Goal: Information Seeking & Learning: Learn about a topic

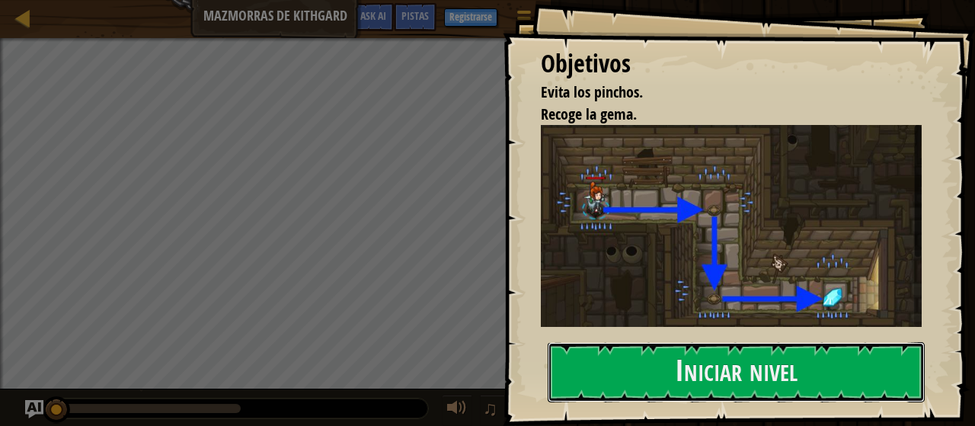
click at [725, 381] on button "Iniciar nivel" at bounding box center [736, 372] width 377 height 60
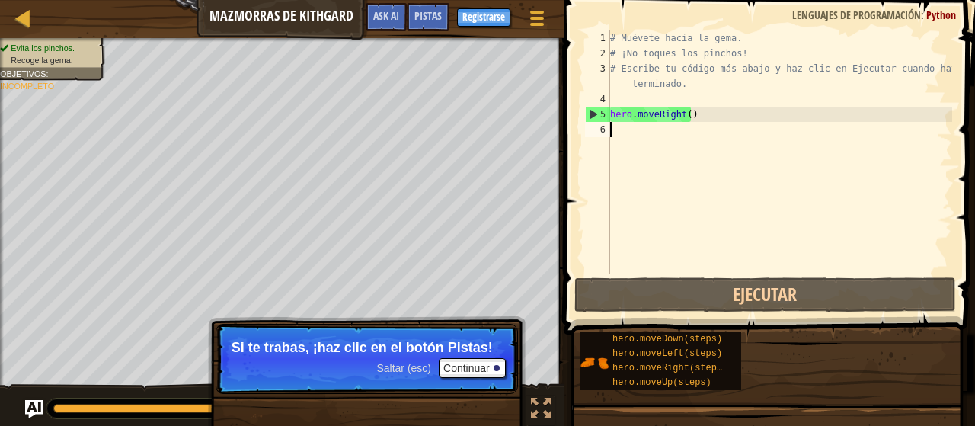
type textarea "h"
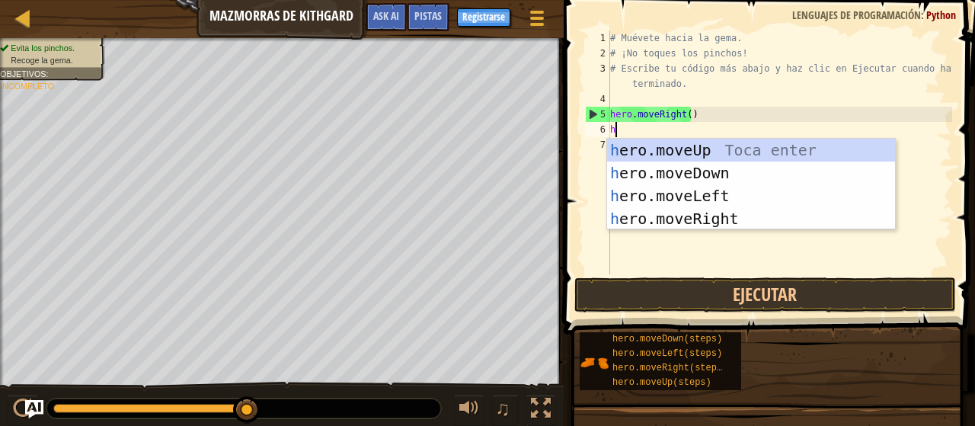
scroll to position [7, 0]
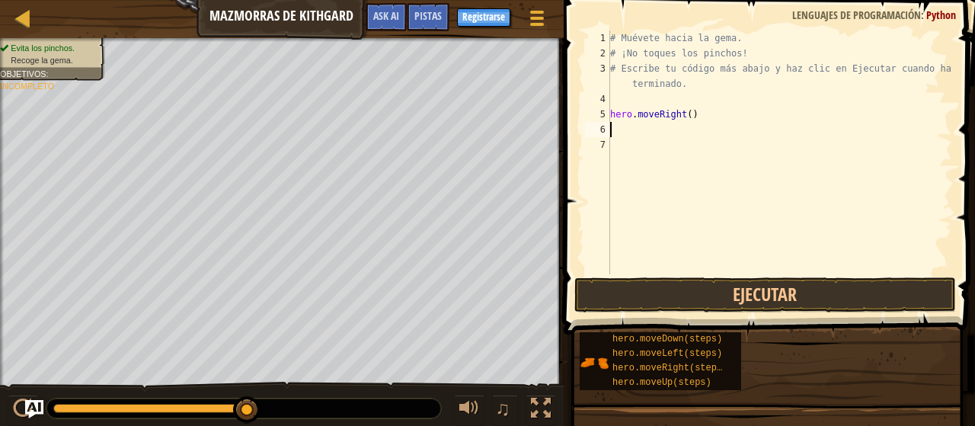
type textarea "h"
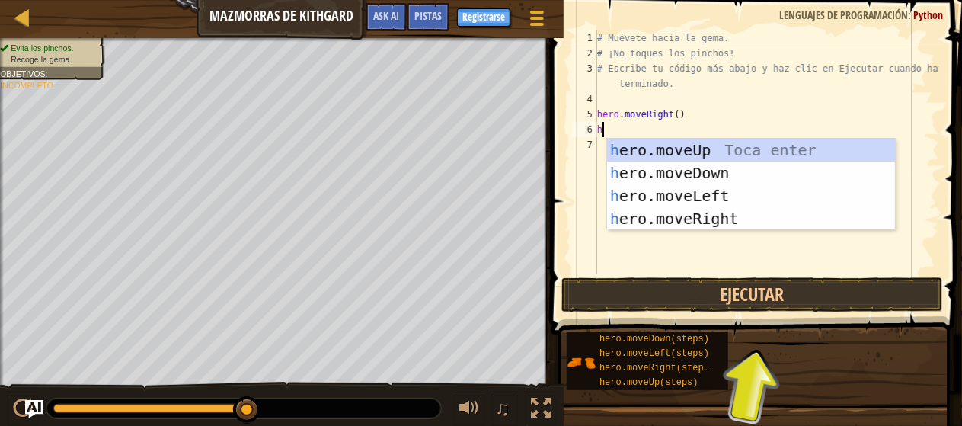
click at [700, 171] on div "h ero.moveUp Toca enter h ero.moveDown Toca enter h ero.moveLeft Toca enter h e…" at bounding box center [751, 207] width 289 height 137
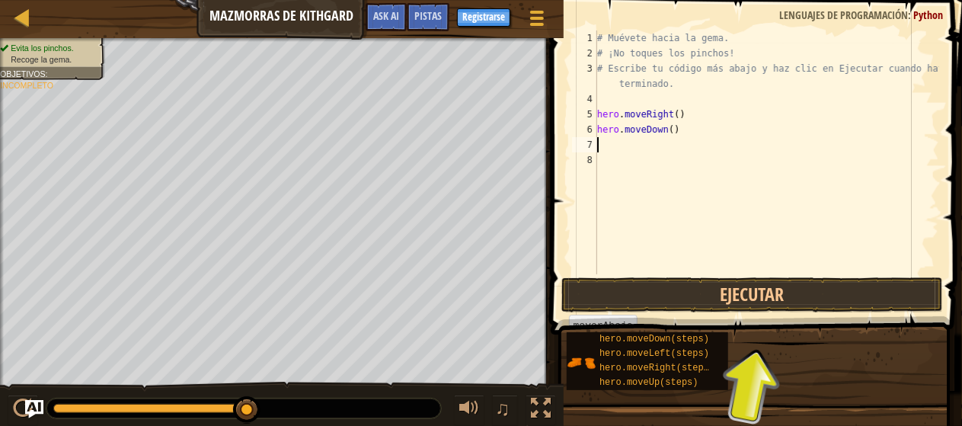
type textarea "h"
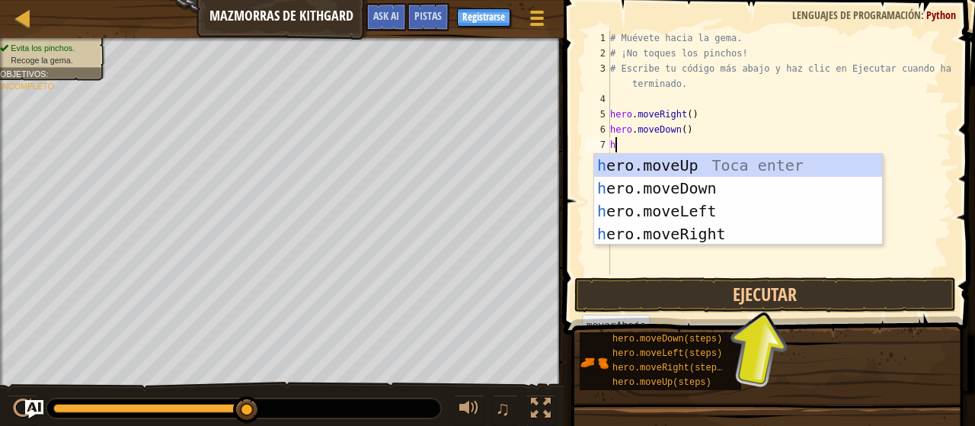
click at [769, 235] on div "h ero.moveUp Toca enter h ero.moveDown Toca enter h ero.moveLeft Toca enter h e…" at bounding box center [738, 222] width 289 height 137
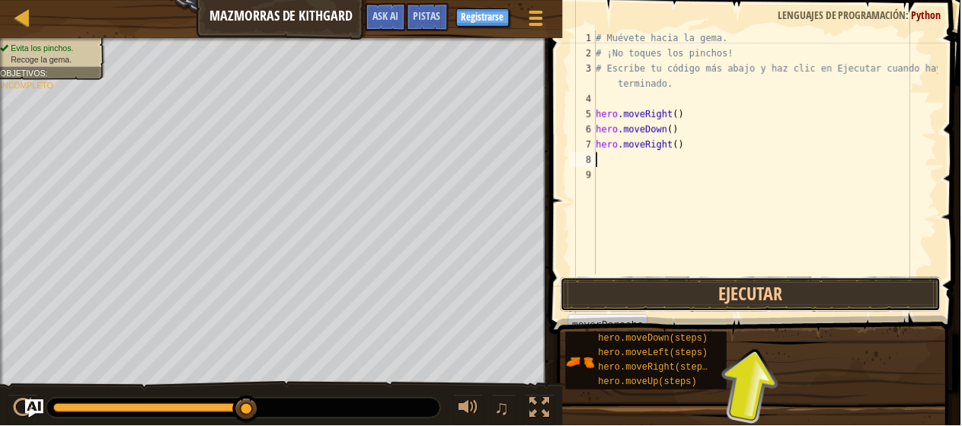
click at [832, 305] on button "Ejecutar" at bounding box center [753, 294] width 382 height 35
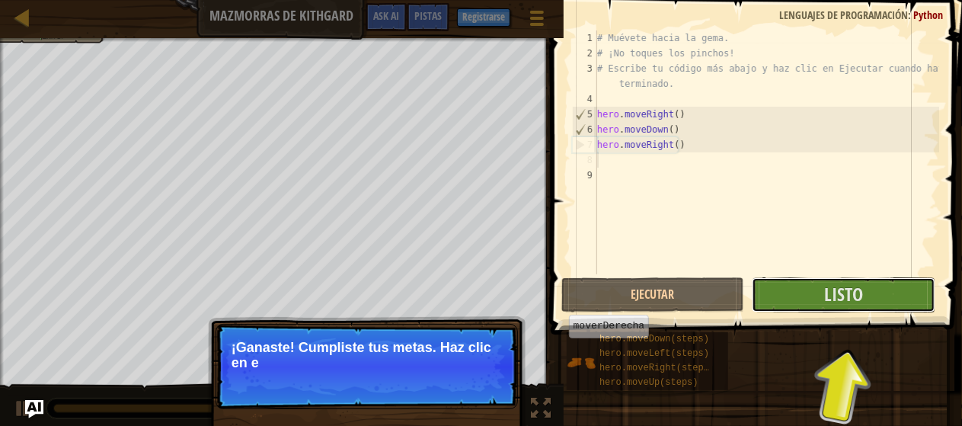
click at [849, 295] on span "Listo" at bounding box center [843, 294] width 39 height 24
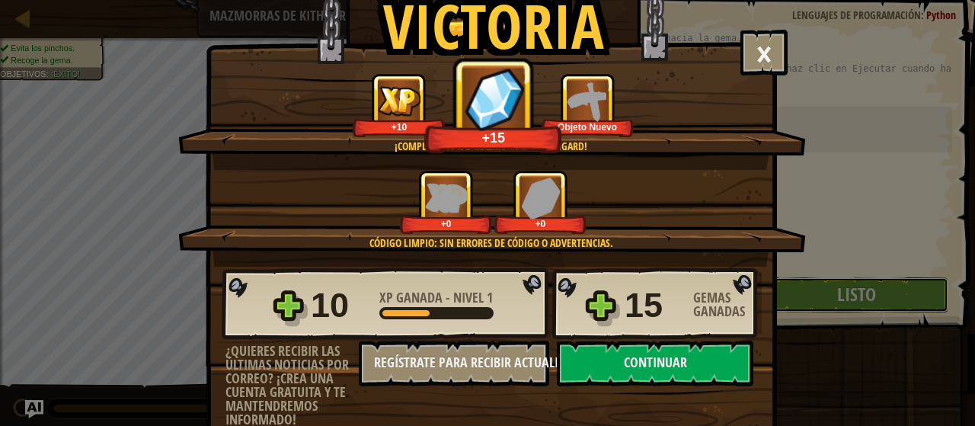
scroll to position [62, 0]
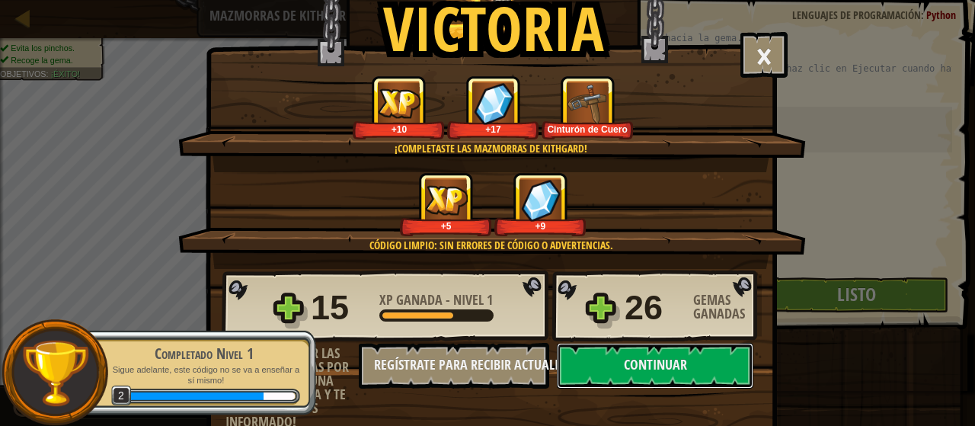
click at [678, 371] on button "Continuar" at bounding box center [655, 366] width 197 height 46
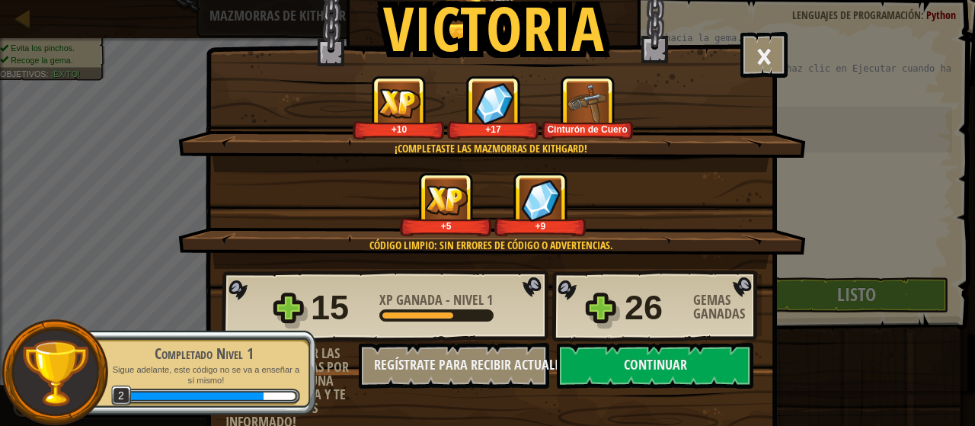
select select "es-419"
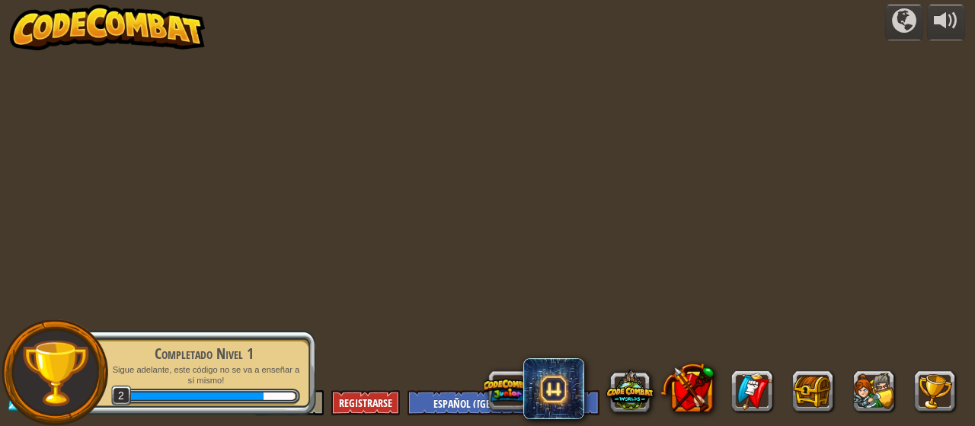
select select "es-419"
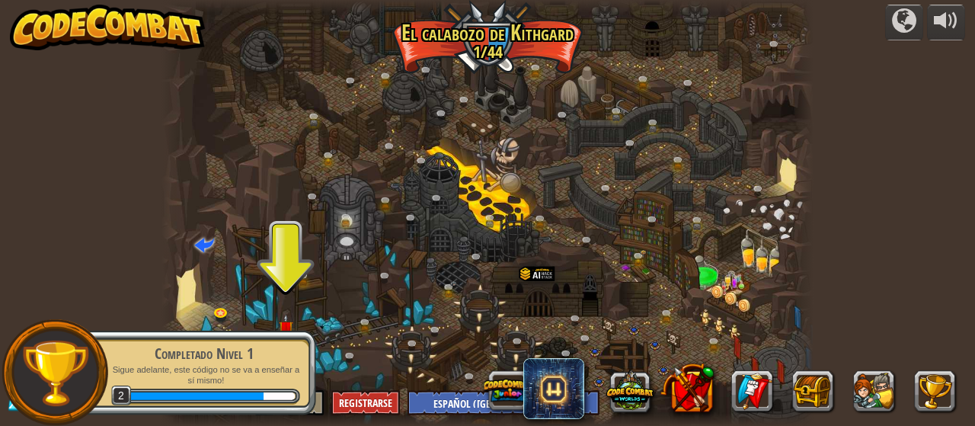
click at [284, 325] on div "Completado Nivel 1 Sigue adelante, este código no se va a enseñar a sí mismo! 2" at bounding box center [196, 372] width 240 height 107
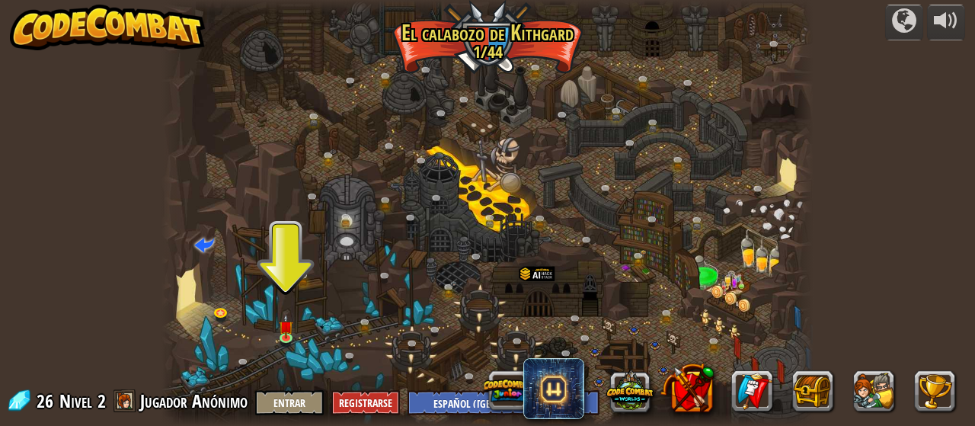
click at [279, 338] on img at bounding box center [286, 326] width 14 height 24
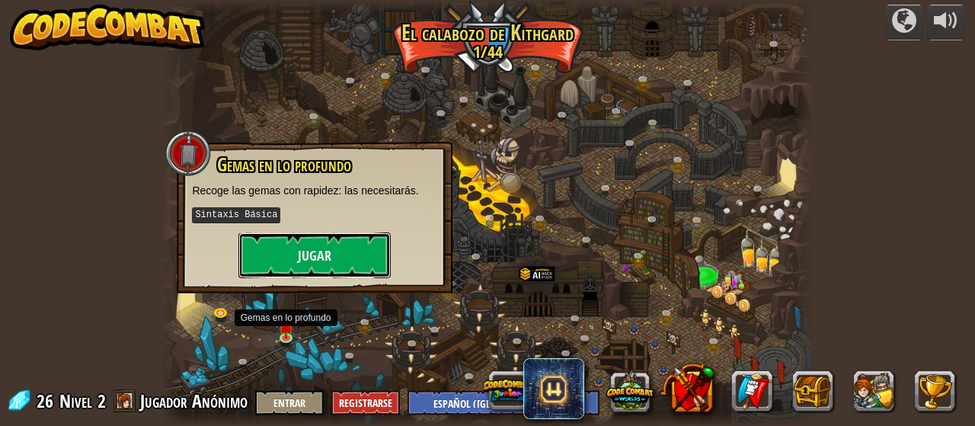
click at [300, 263] on button "Jugar" at bounding box center [314, 255] width 152 height 46
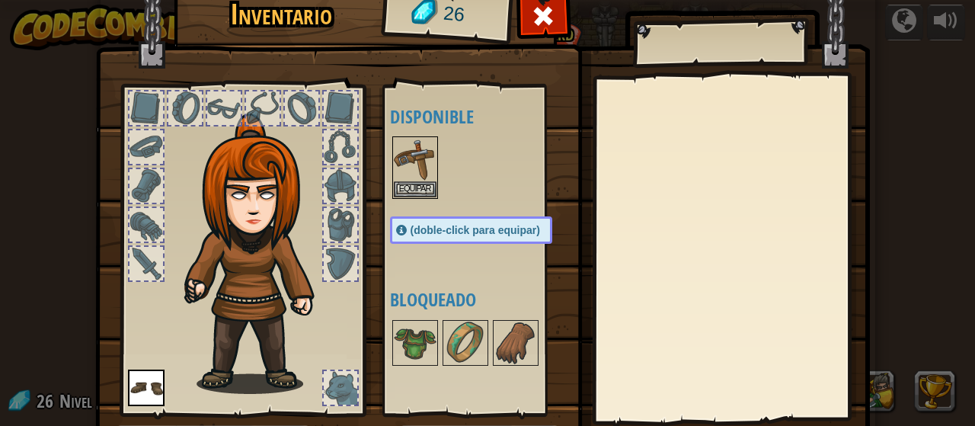
click at [411, 163] on img at bounding box center [415, 159] width 43 height 43
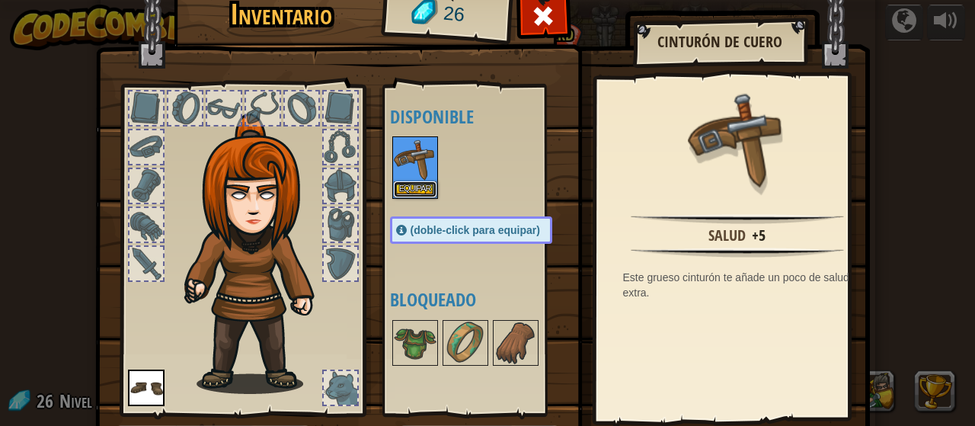
click at [405, 189] on button "Equipar" at bounding box center [415, 189] width 43 height 16
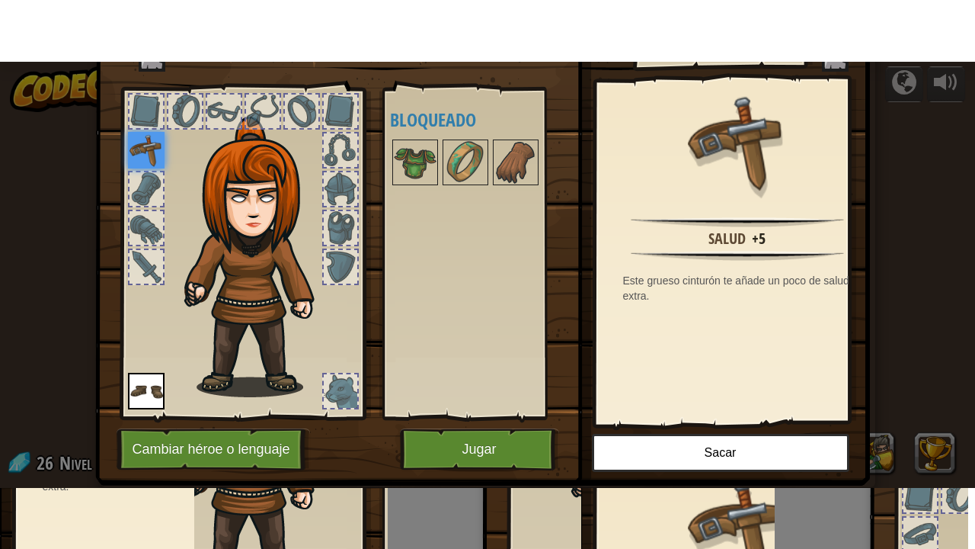
scroll to position [62, 0]
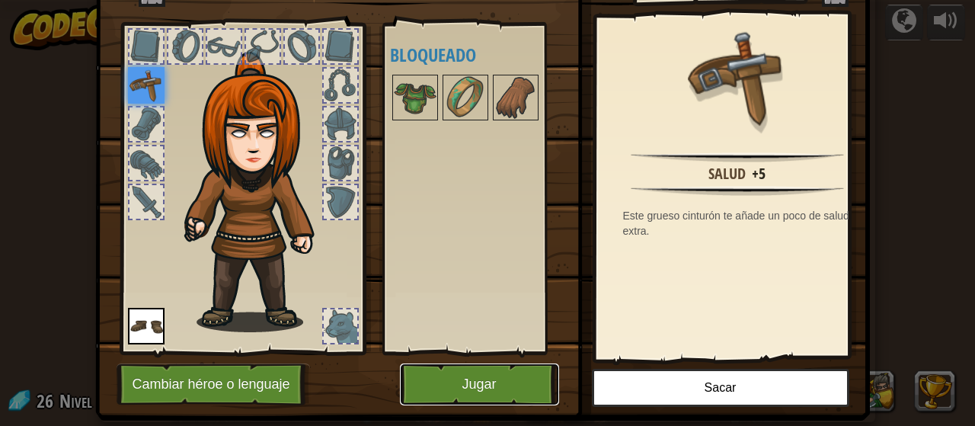
click at [489, 380] on button "Jugar" at bounding box center [479, 384] width 159 height 42
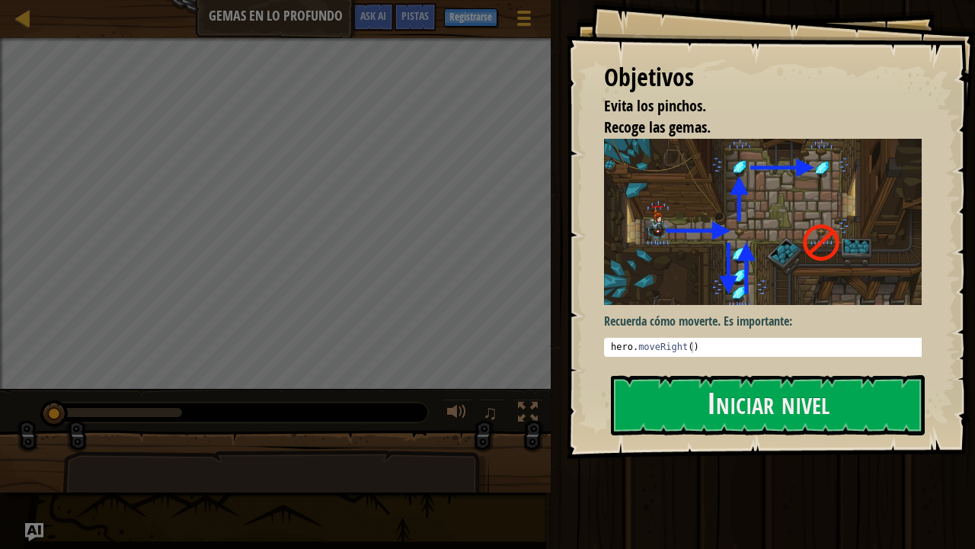
click at [859, 260] on img at bounding box center [769, 222] width 331 height 166
click at [804, 378] on button "Iniciar nivel" at bounding box center [768, 405] width 314 height 60
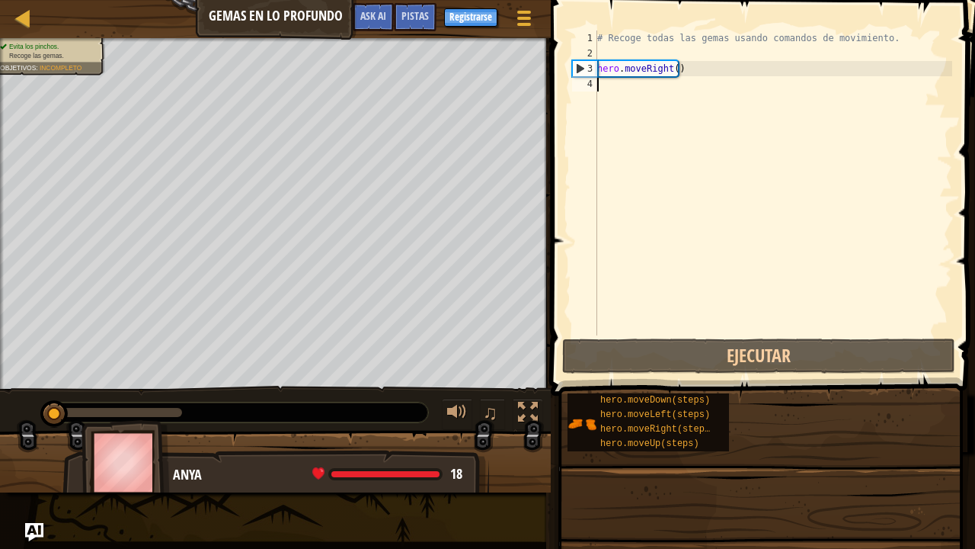
click at [802, 407] on div "hero.moveDown(steps) hero.moveLeft(steps) hero.moveRight(steps) hero.moveUp(ste…" at bounding box center [766, 421] width 398 height 59
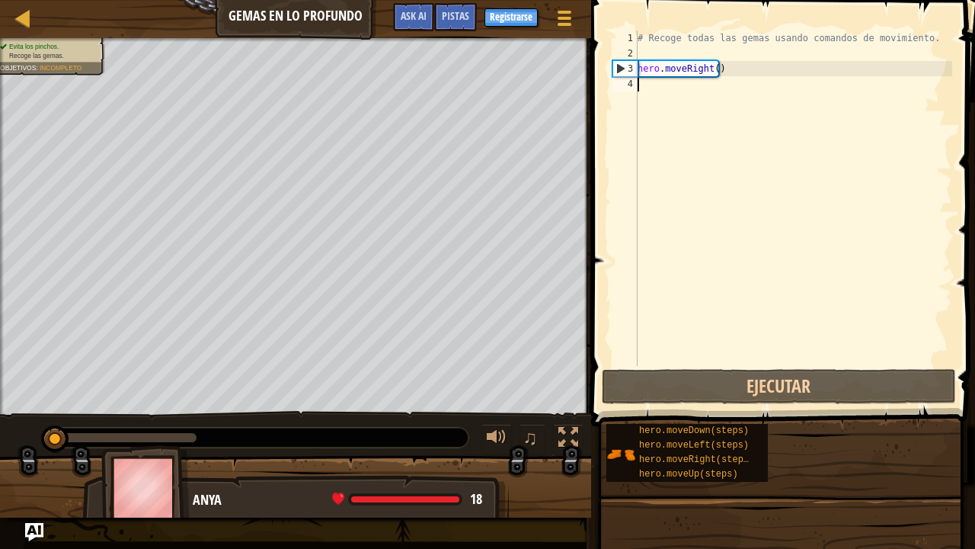
click at [648, 116] on div "# Recoge todas las gemas usando comandos de movimiento. hero . moveRight ( )" at bounding box center [794, 213] width 318 height 366
click at [936, 79] on span "..." at bounding box center [934, 82] width 20 height 14
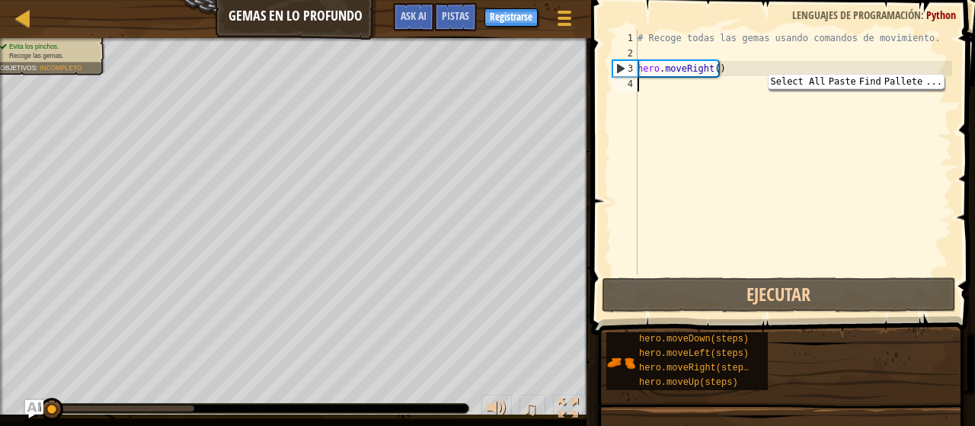
type textarea "h"
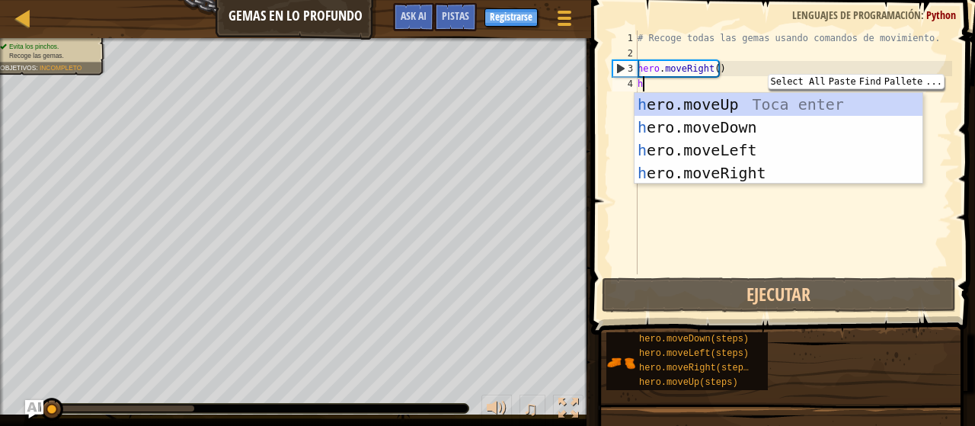
scroll to position [7, 0]
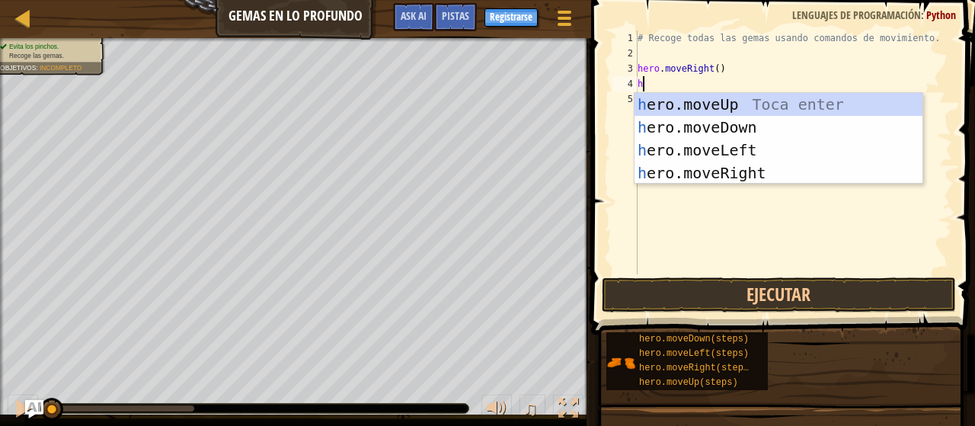
click at [770, 123] on div "h ero.moveUp Toca enter h ero.moveDown Toca enter h ero.moveLeft Toca enter h e…" at bounding box center [779, 161] width 289 height 137
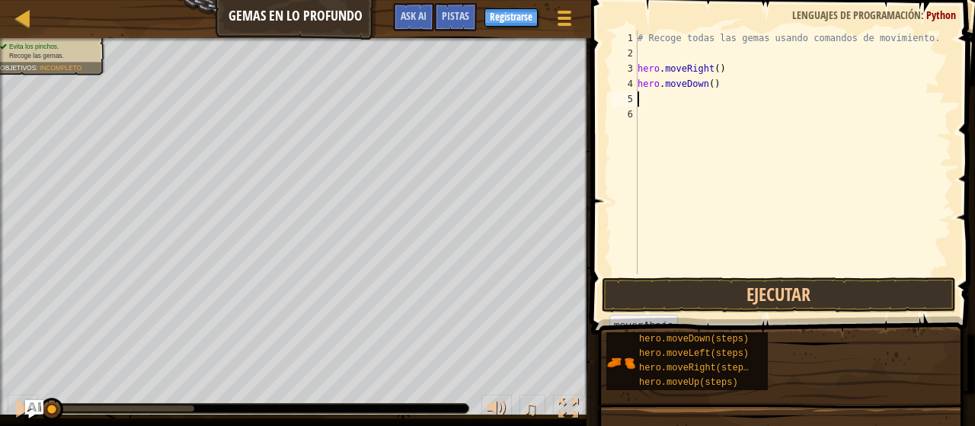
type textarea "h"
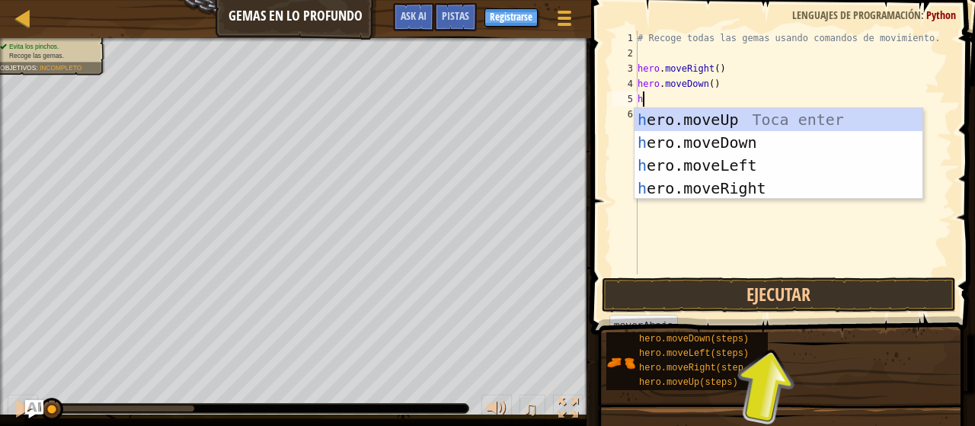
click at [811, 120] on div "h ero.moveUp Toca enter h ero.moveDown Toca enter h ero.moveLeft Toca enter h e…" at bounding box center [779, 176] width 289 height 137
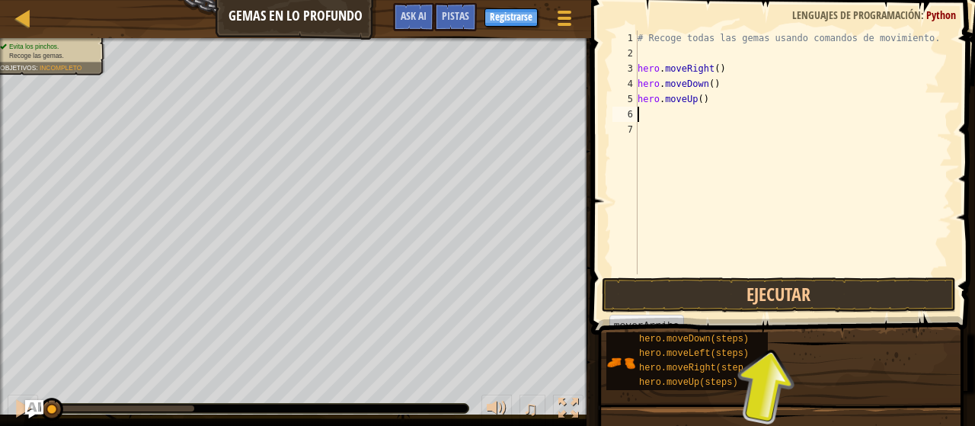
type textarea "h"
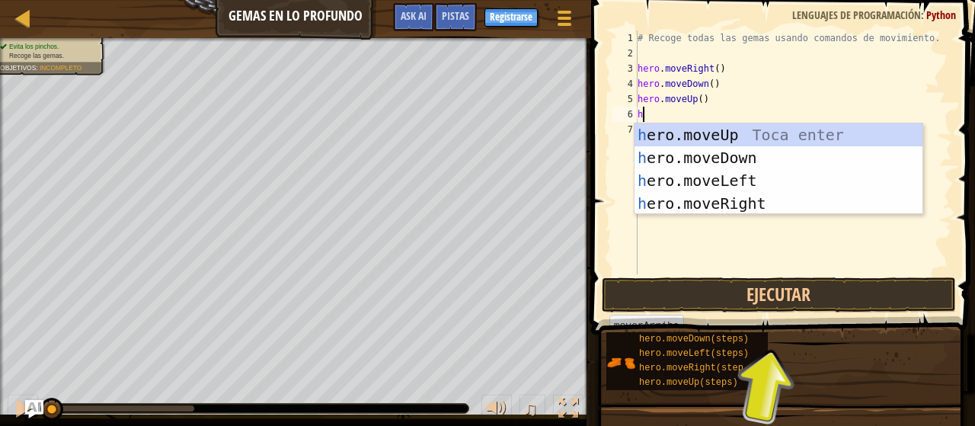
click at [831, 206] on div "h ero.moveUp Toca enter h ero.moveDown Toca enter h ero.moveLeft Toca enter h e…" at bounding box center [779, 191] width 289 height 137
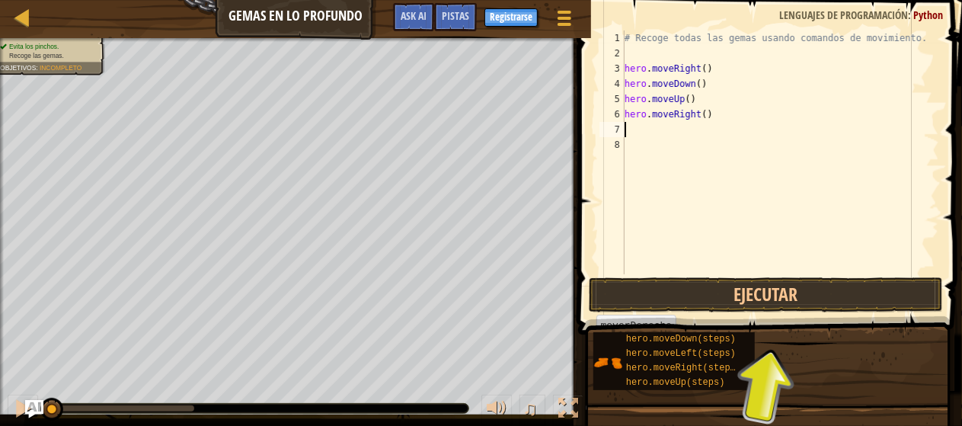
type textarea "h"
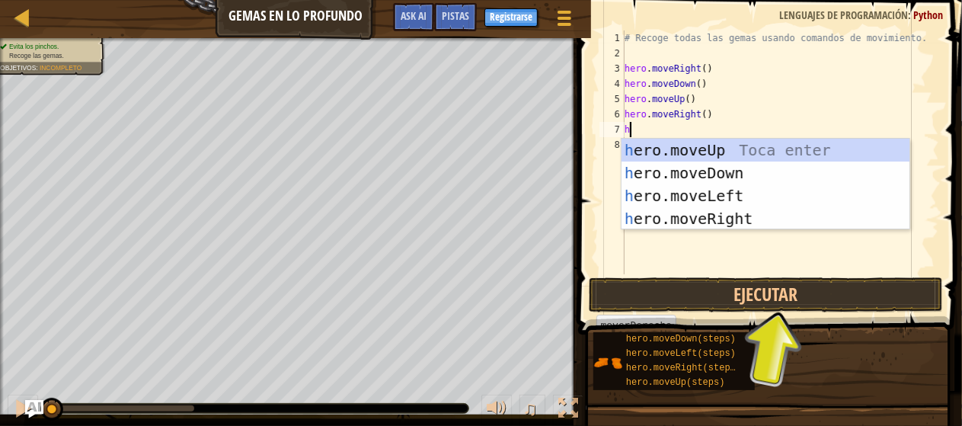
click at [722, 149] on div "h ero.moveUp Toca enter h ero.moveDown Toca enter h ero.moveLeft Toca enter h e…" at bounding box center [766, 207] width 289 height 137
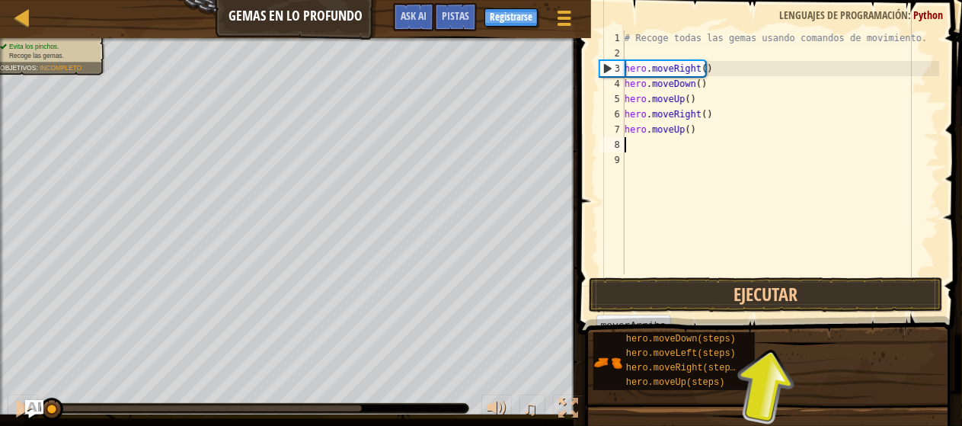
type textarea "h"
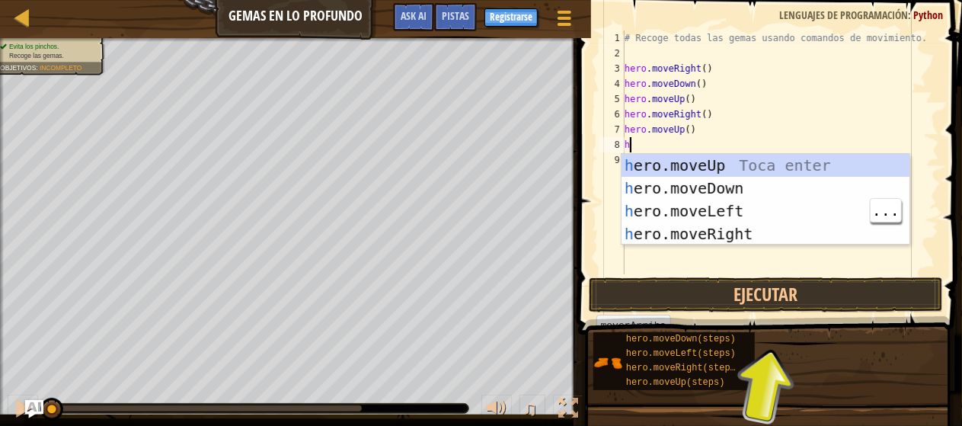
click at [806, 201] on div "h ero.moveUp Toca enter h ero.moveDown Toca enter h ero.moveLeft Toca enter h e…" at bounding box center [766, 222] width 289 height 137
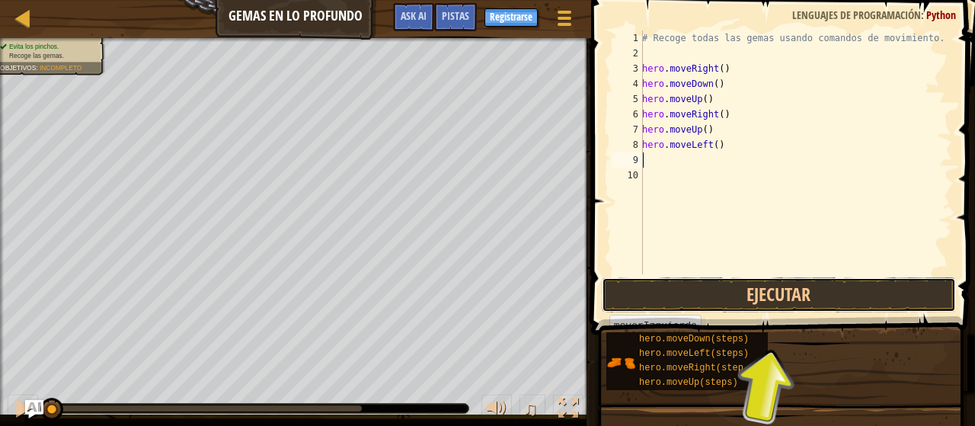
click at [863, 286] on button "Ejecutar" at bounding box center [779, 294] width 355 height 35
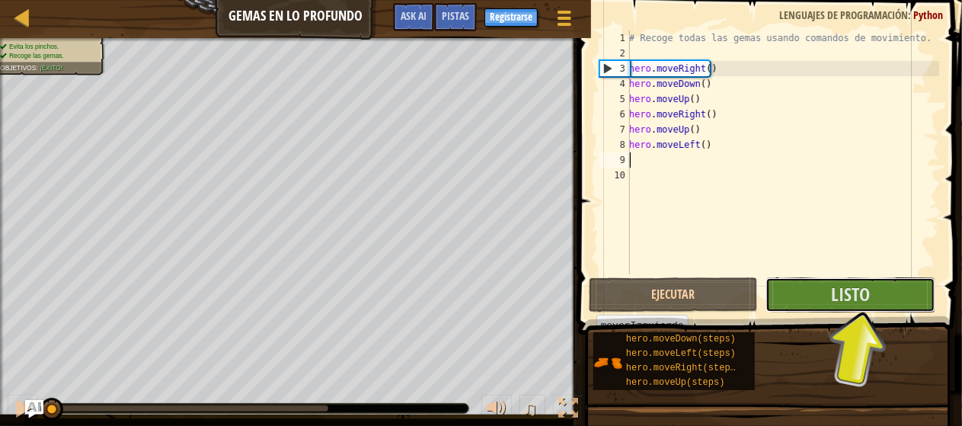
click at [851, 290] on span "Listo" at bounding box center [850, 294] width 39 height 24
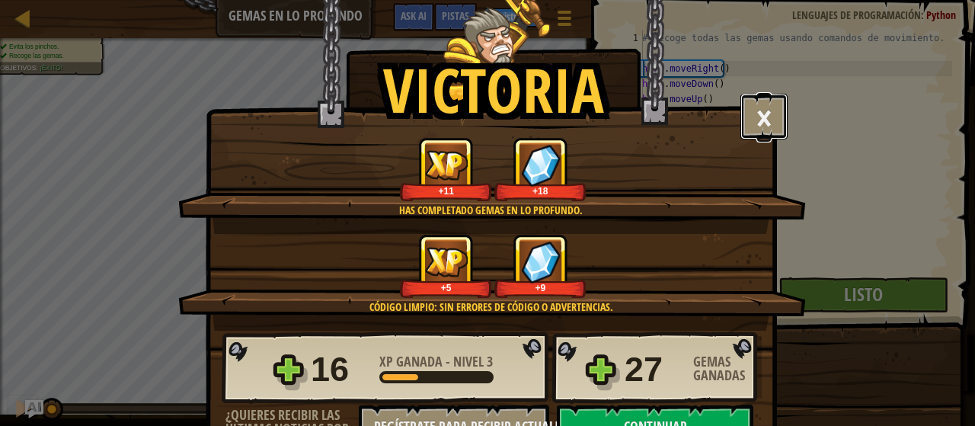
click at [754, 126] on button "×" at bounding box center [764, 117] width 47 height 46
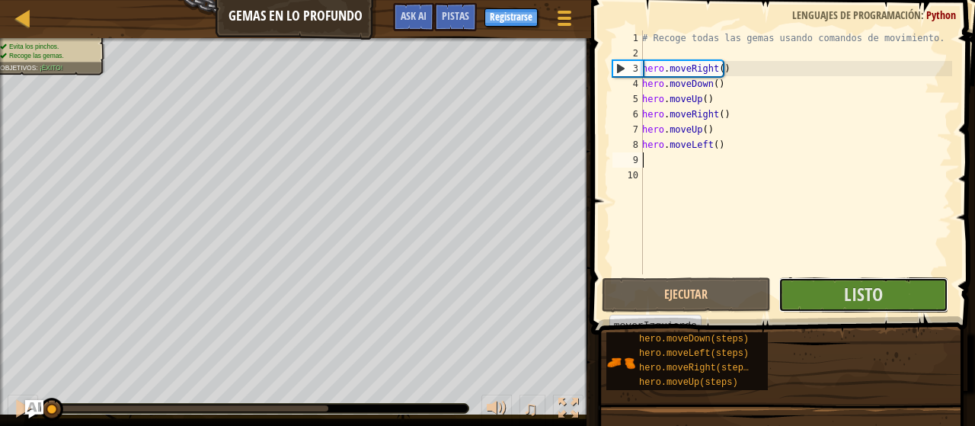
click at [863, 294] on span "Listo" at bounding box center [863, 294] width 39 height 24
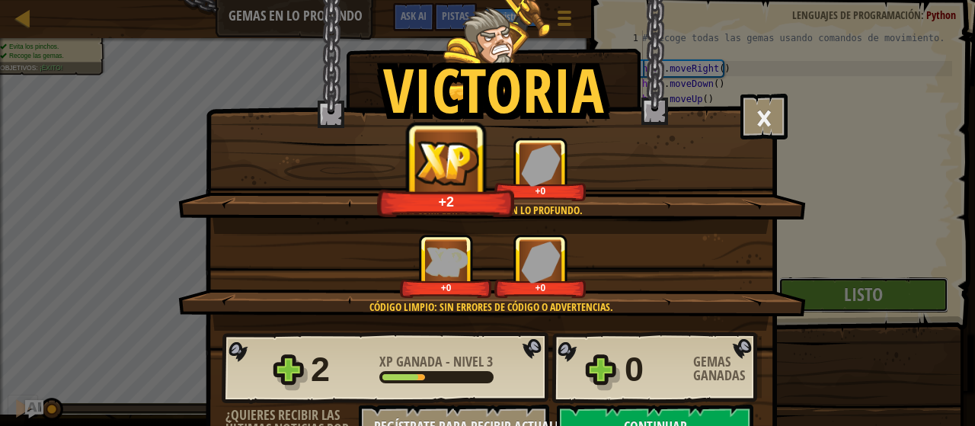
scroll to position [84, 0]
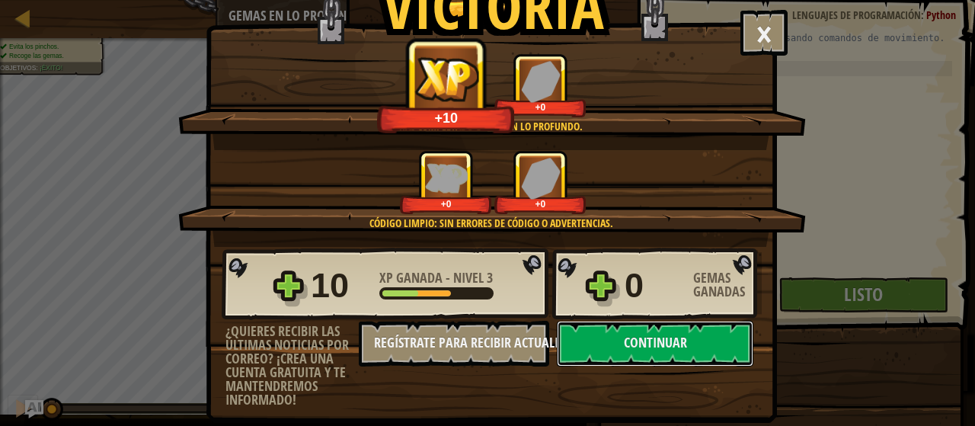
click at [627, 346] on button "Continuar" at bounding box center [655, 344] width 197 height 46
select select "es-419"
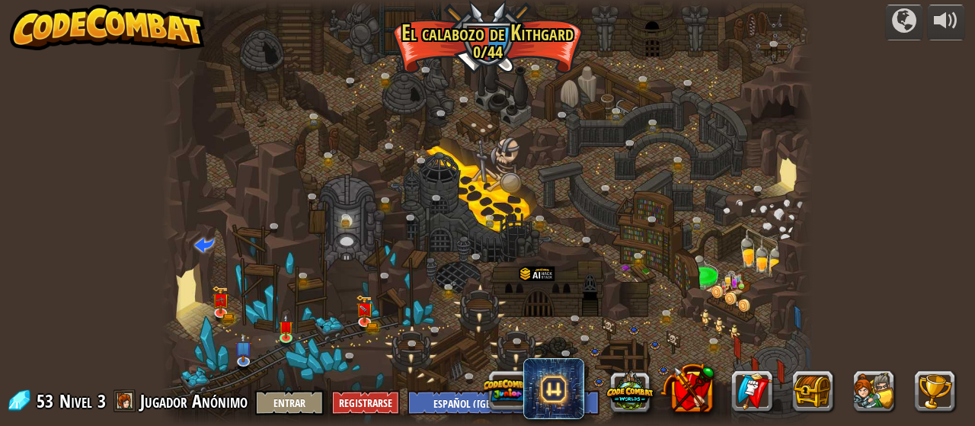
select select "es-419"
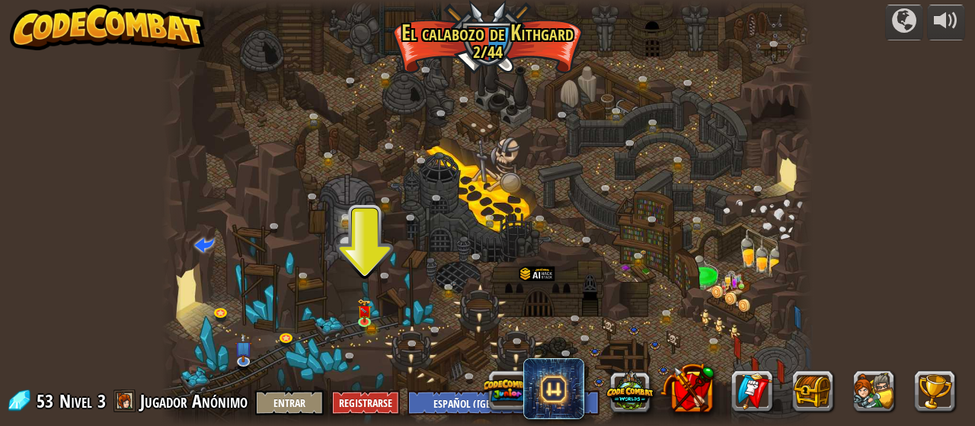
click at [363, 317] on img at bounding box center [364, 311] width 14 height 24
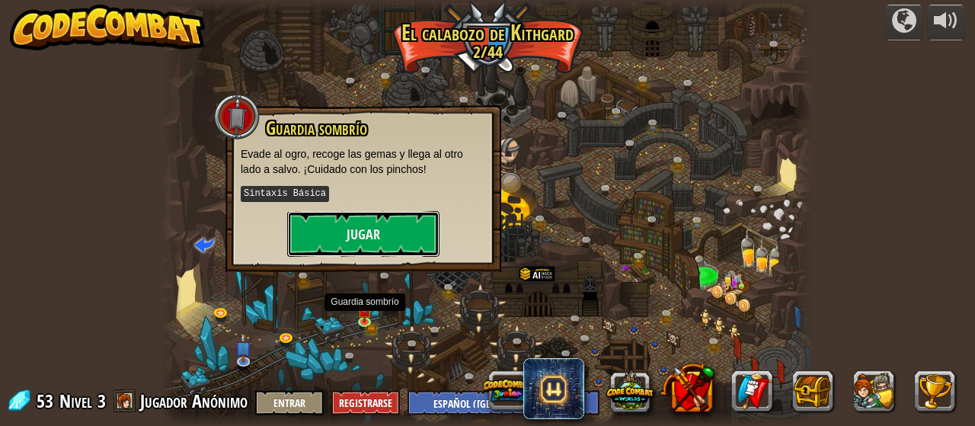
click at [349, 238] on button "Jugar" at bounding box center [363, 234] width 152 height 46
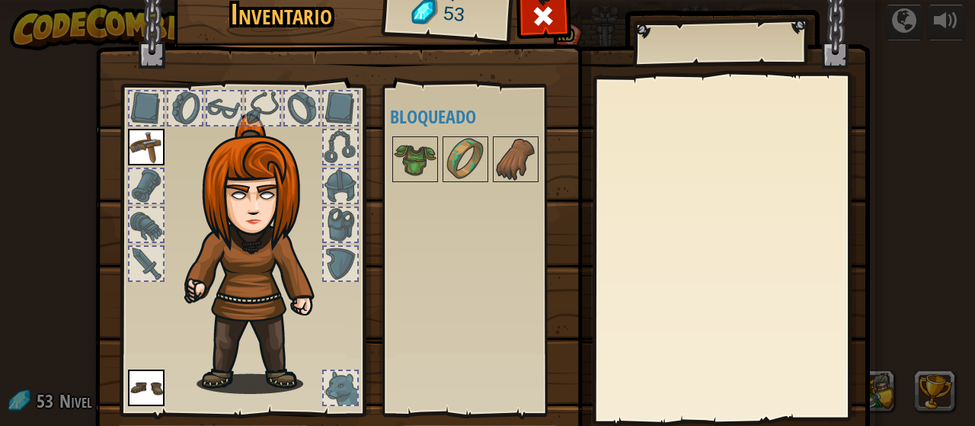
click at [430, 173] on div at bounding box center [415, 159] width 46 height 46
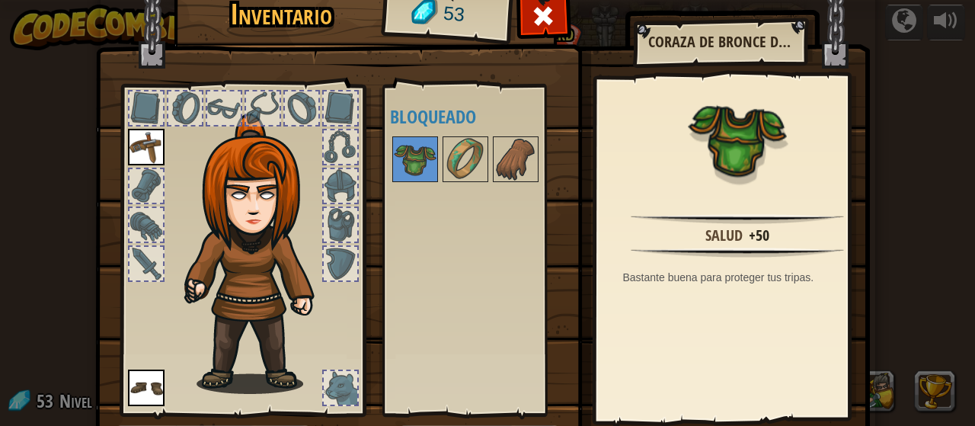
click at [404, 148] on img at bounding box center [415, 159] width 43 height 43
click at [779, 236] on div "Salud +50" at bounding box center [737, 234] width 267 height 18
click at [773, 243] on div "Salud +50 Bastante buena para proteger tus tripas." at bounding box center [738, 249] width 282 height 342
click at [765, 261] on div "Salud +50 Bastante buena para proteger tus tripas." at bounding box center [738, 249] width 282 height 342
click at [754, 264] on div "Salud +50 Bastante buena para proteger tus tripas." at bounding box center [738, 249] width 282 height 342
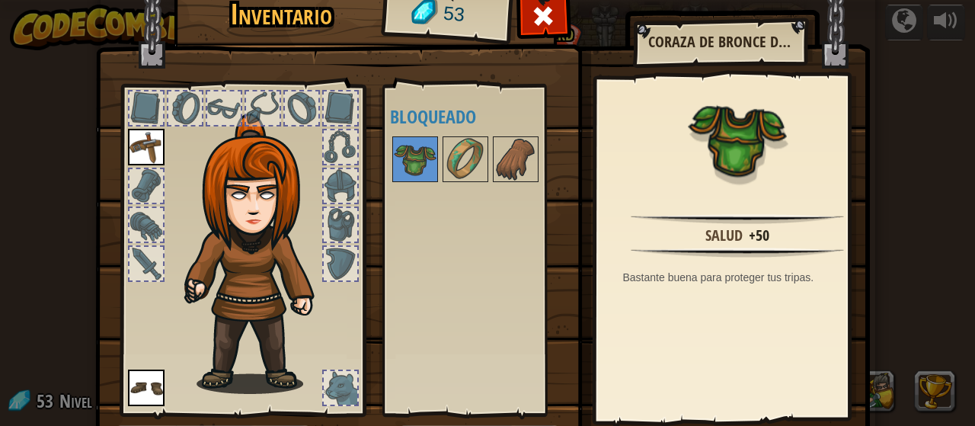
click at [754, 265] on div "Salud +50 Bastante buena para proteger tus tripas." at bounding box center [738, 249] width 282 height 342
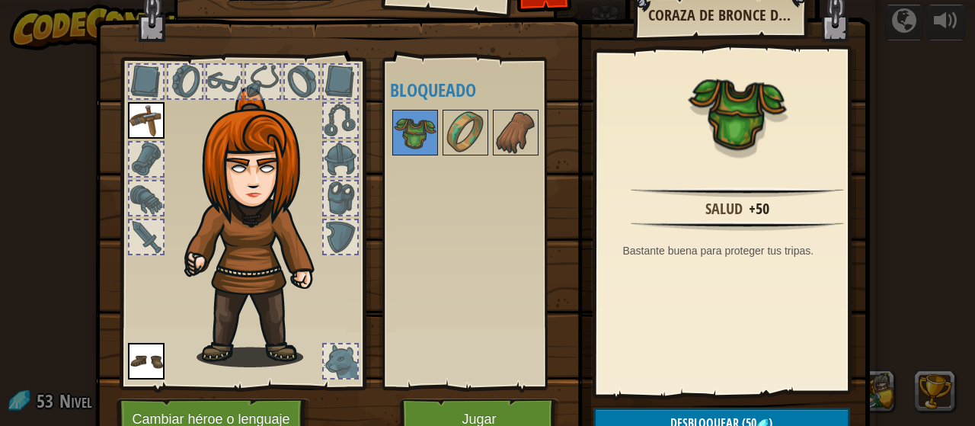
scroll to position [32, 0]
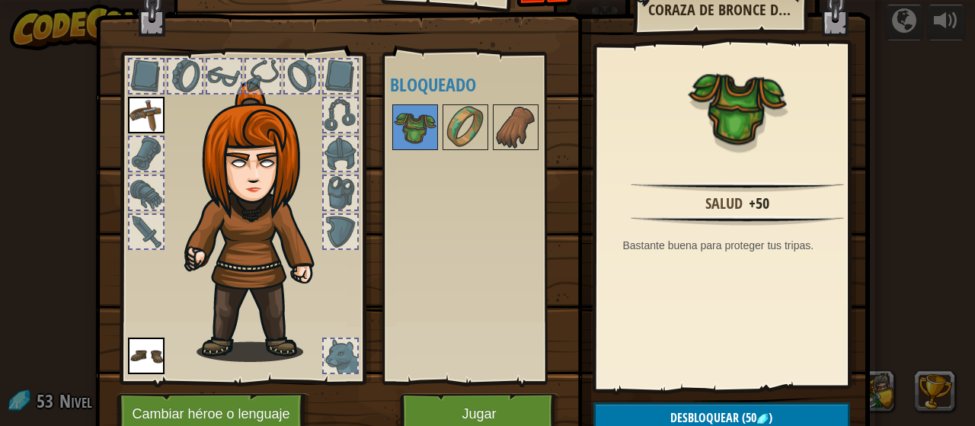
click at [146, 236] on div at bounding box center [147, 232] width 34 height 34
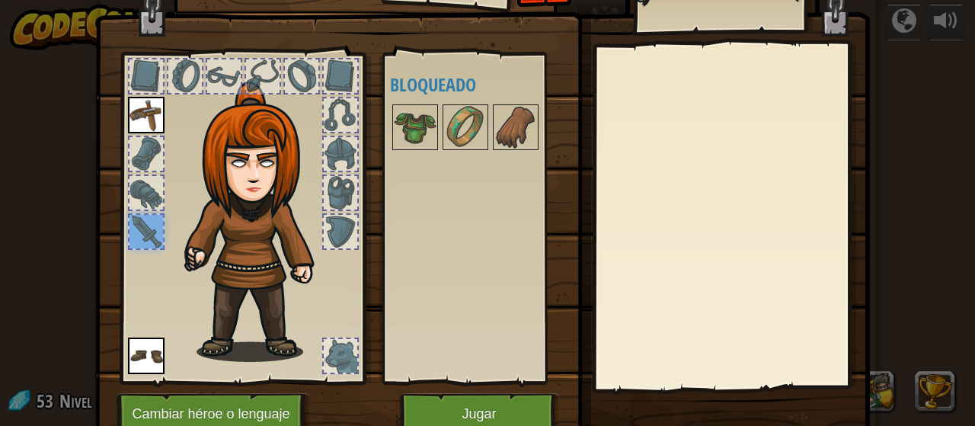
click at [137, 192] on div at bounding box center [147, 193] width 34 height 34
click at [136, 131] on img at bounding box center [146, 115] width 37 height 37
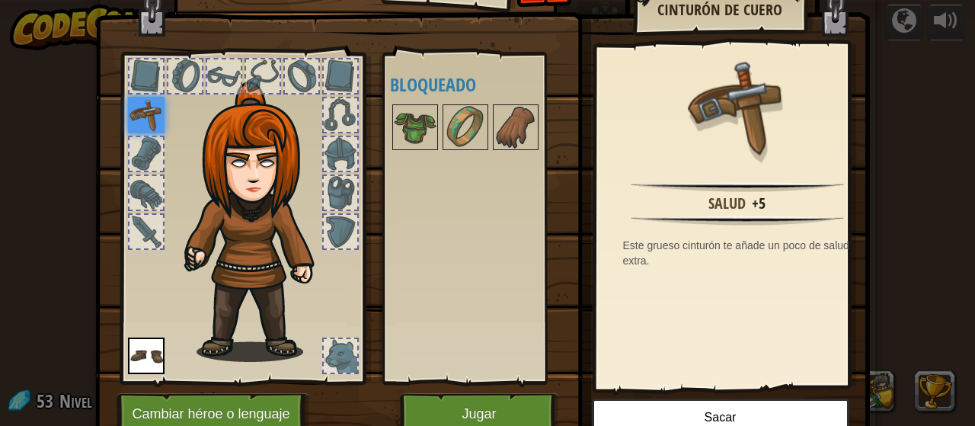
click at [158, 88] on img at bounding box center [248, 203] width 231 height 313
click at [187, 56] on div at bounding box center [242, 214] width 251 height 343
click at [221, 82] on div at bounding box center [224, 76] width 34 height 34
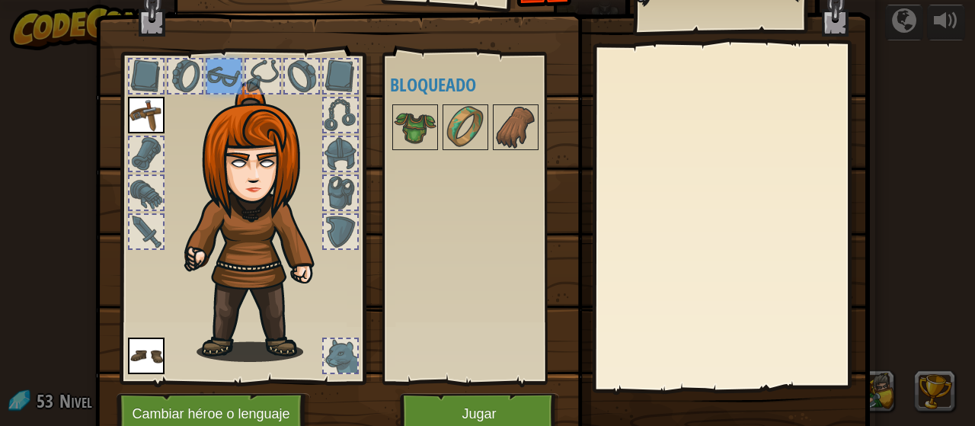
click at [285, 72] on div at bounding box center [302, 76] width 34 height 34
click at [344, 75] on div at bounding box center [341, 76] width 34 height 34
click at [324, 121] on div at bounding box center [341, 115] width 34 height 34
click at [313, 195] on img at bounding box center [260, 222] width 164 height 280
click at [328, 216] on div at bounding box center [341, 232] width 34 height 34
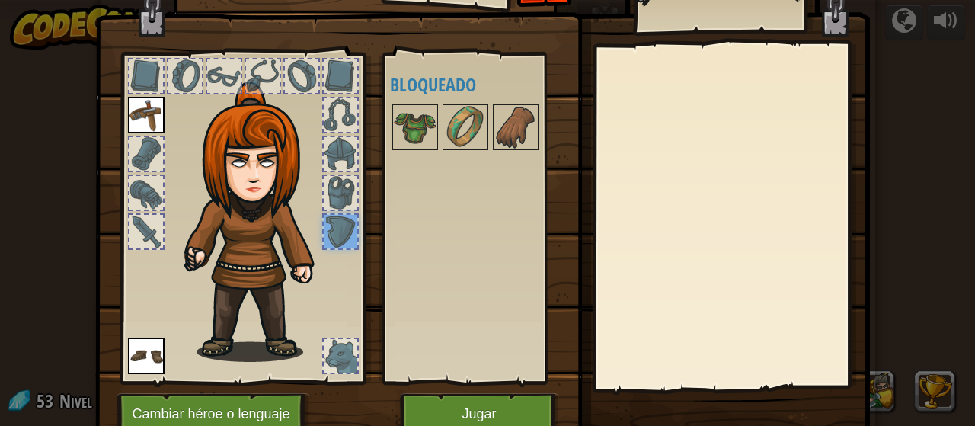
click at [935, 213] on div "Inventario 53 Disponible [GEOGRAPHIC_DATA] Equipar (doble-click para equipar) B…" at bounding box center [487, 213] width 975 height 426
click at [919, 194] on div "Inventario 53 Disponible [GEOGRAPHIC_DATA] Equipar (doble-click para equipar) B…" at bounding box center [487, 213] width 975 height 426
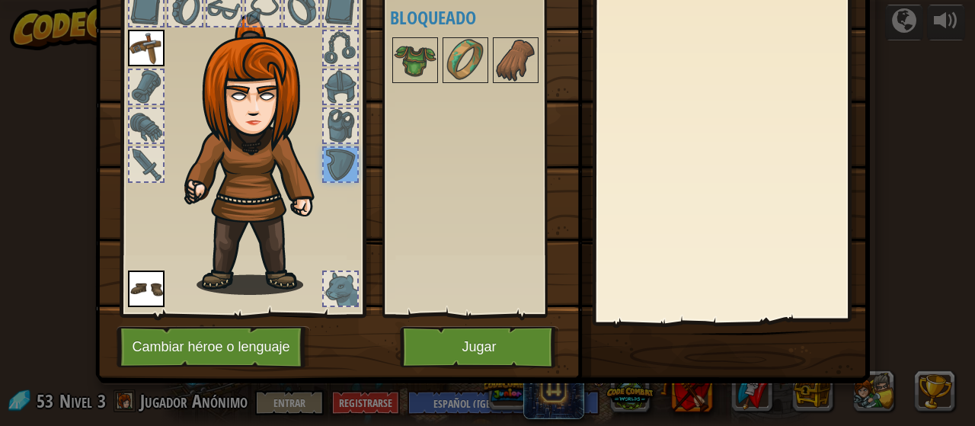
scroll to position [0, 0]
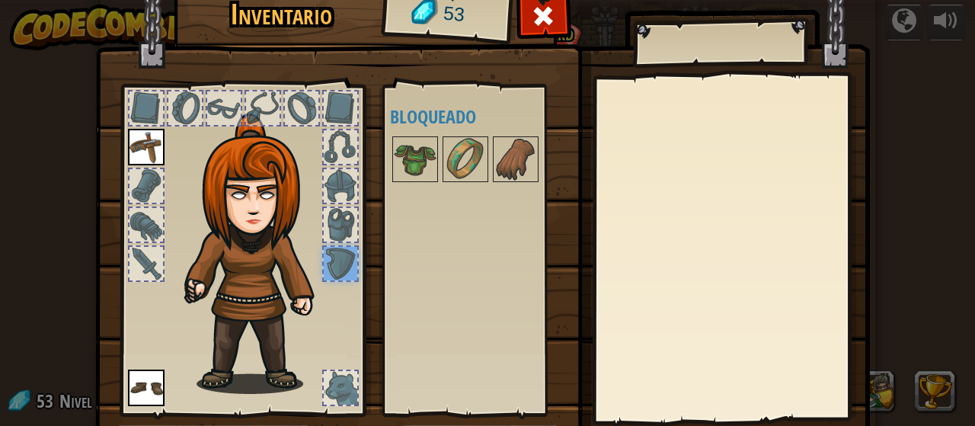
click at [538, 23] on span at bounding box center [543, 16] width 24 height 24
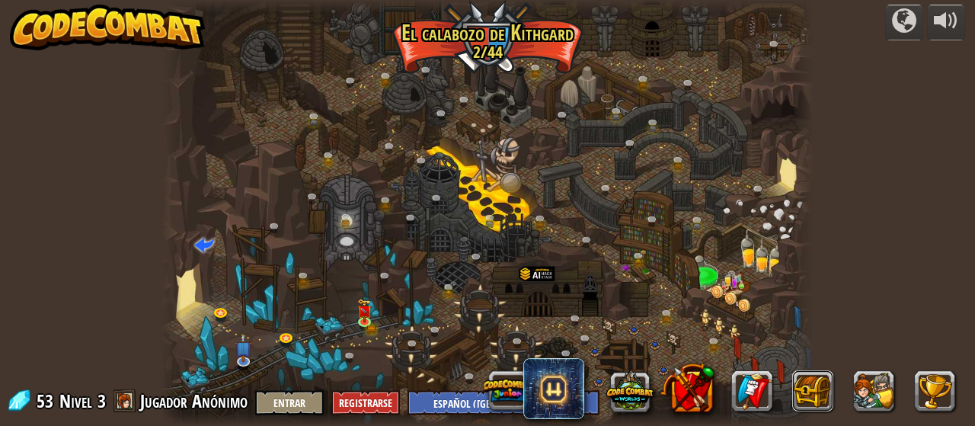
click at [814, 399] on button at bounding box center [812, 391] width 41 height 41
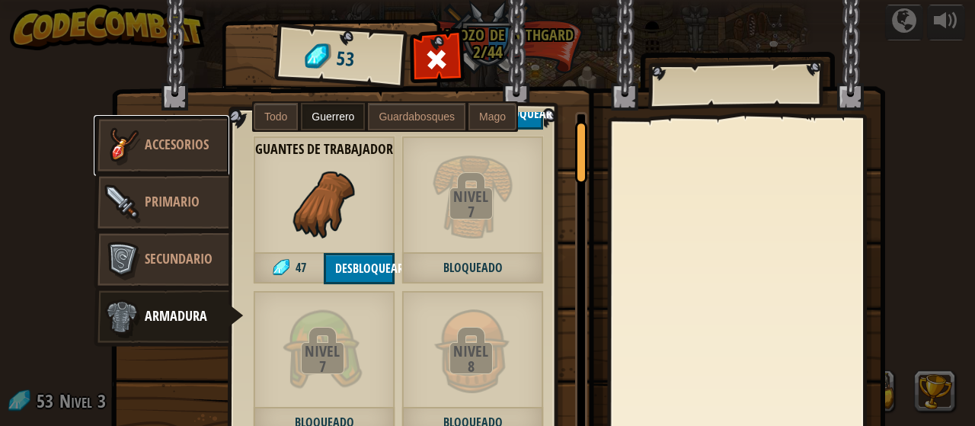
scroll to position [45, 0]
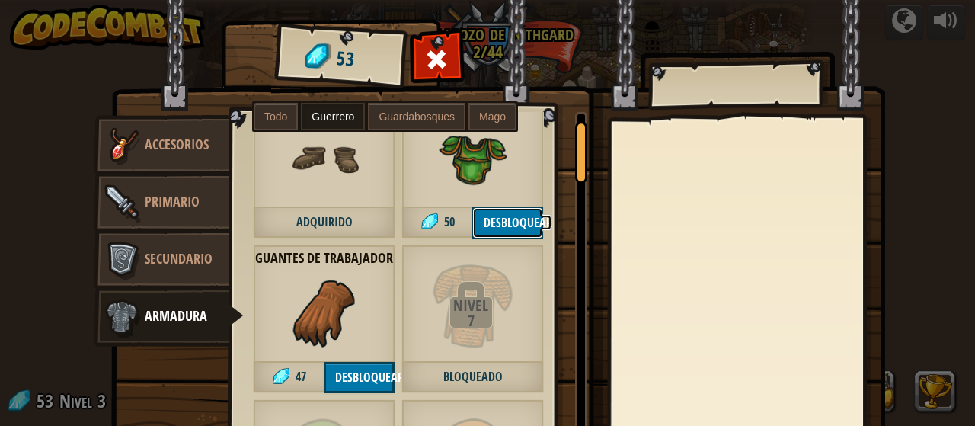
click at [498, 222] on button "Desbloquear" at bounding box center [507, 222] width 71 height 31
click at [492, 215] on button "Confirmar" at bounding box center [507, 222] width 71 height 31
click at [561, 75] on img at bounding box center [498, 247] width 775 height 553
click at [450, 68] on div at bounding box center [437, 64] width 48 height 48
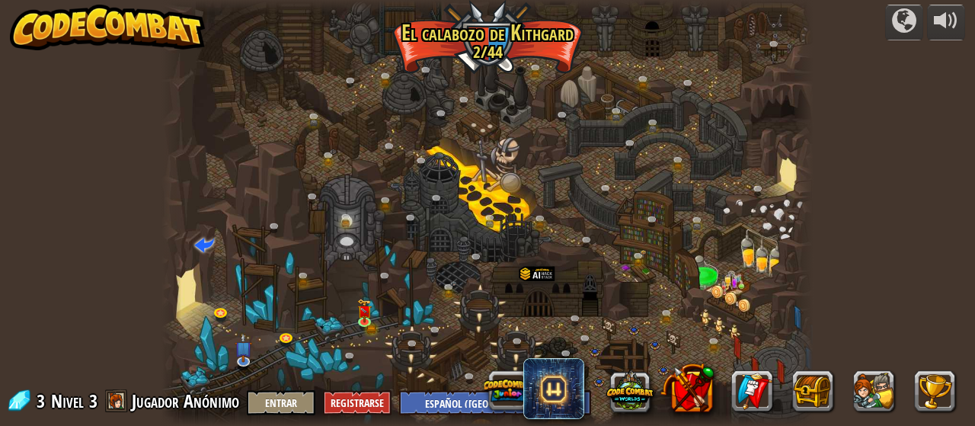
click at [364, 302] on img at bounding box center [364, 311] width 14 height 24
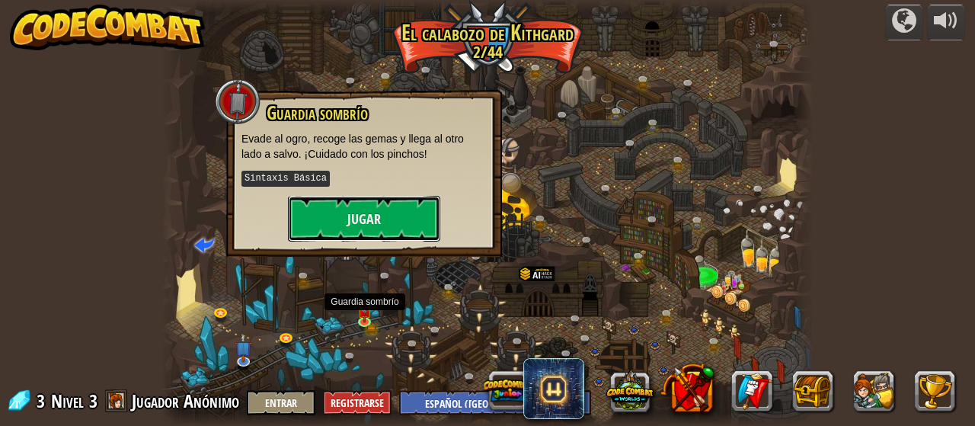
click at [379, 218] on button "Jugar" at bounding box center [364, 219] width 152 height 46
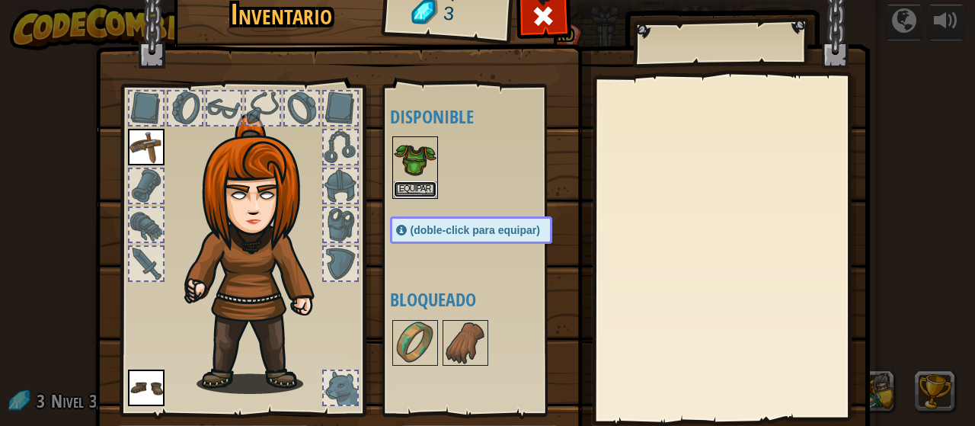
click at [401, 187] on button "Equipar" at bounding box center [415, 189] width 43 height 16
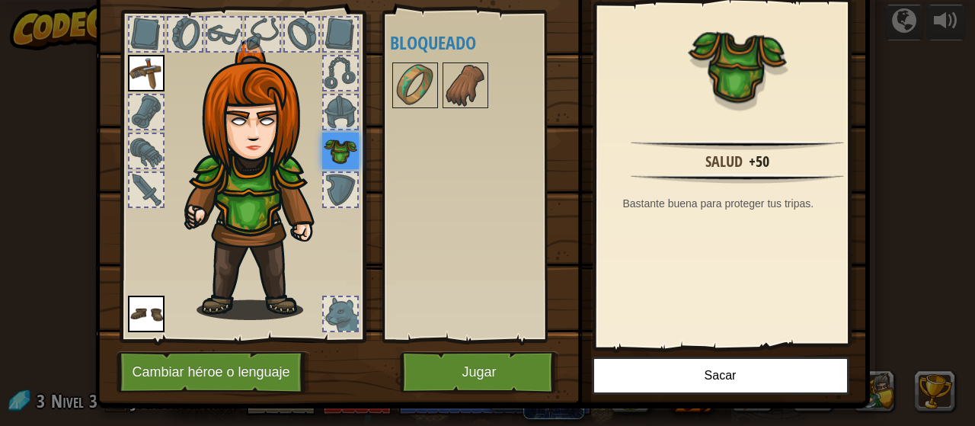
scroll to position [99, 0]
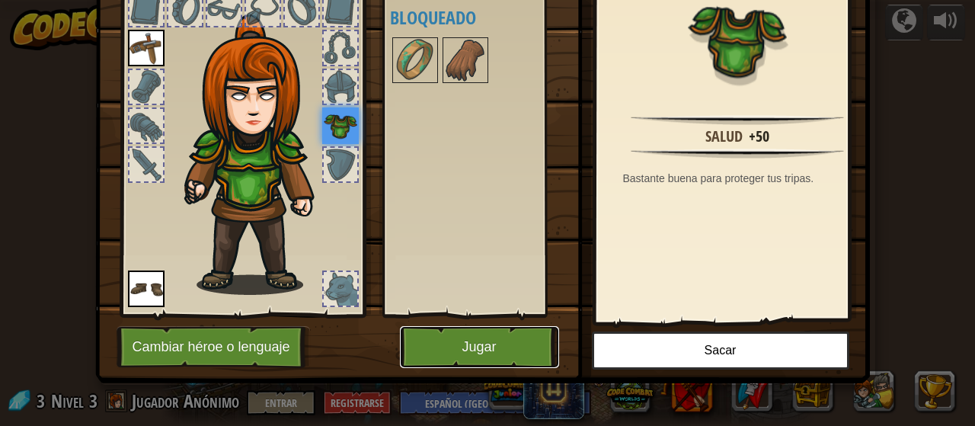
click at [466, 326] on button "Jugar" at bounding box center [479, 347] width 159 height 42
click at [463, 363] on button "Jugar" at bounding box center [479, 347] width 159 height 42
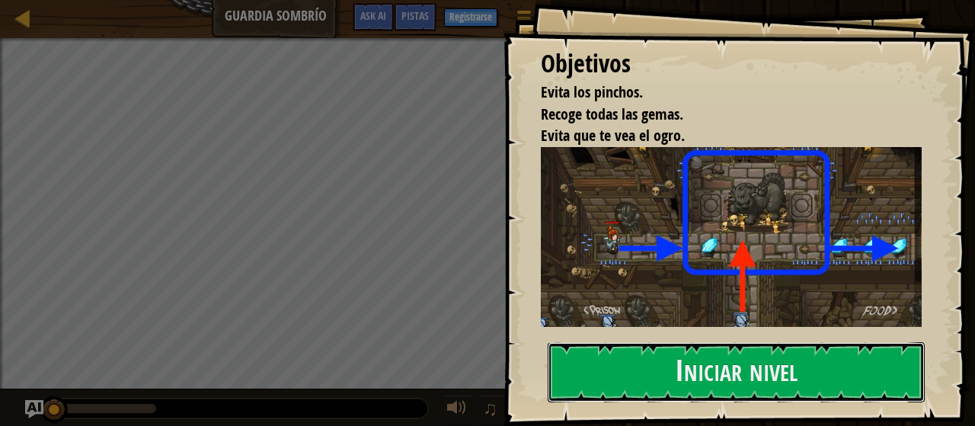
click at [797, 379] on button "Iniciar nivel" at bounding box center [736, 372] width 377 height 60
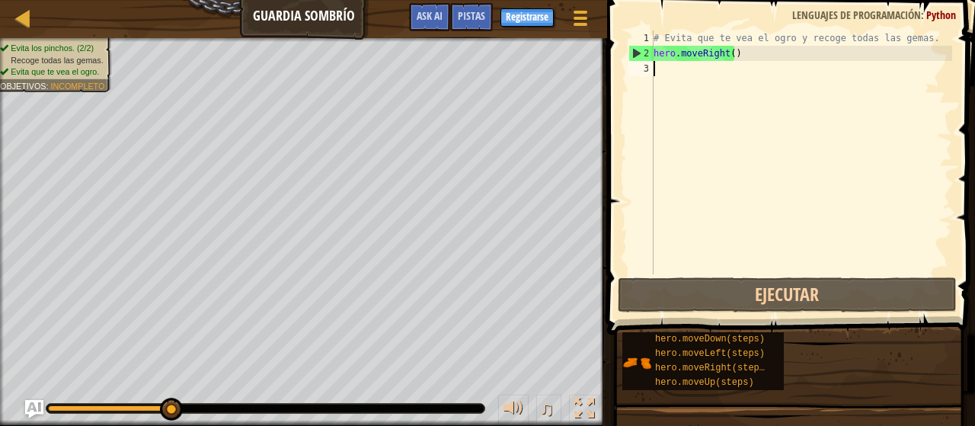
type textarea "h"
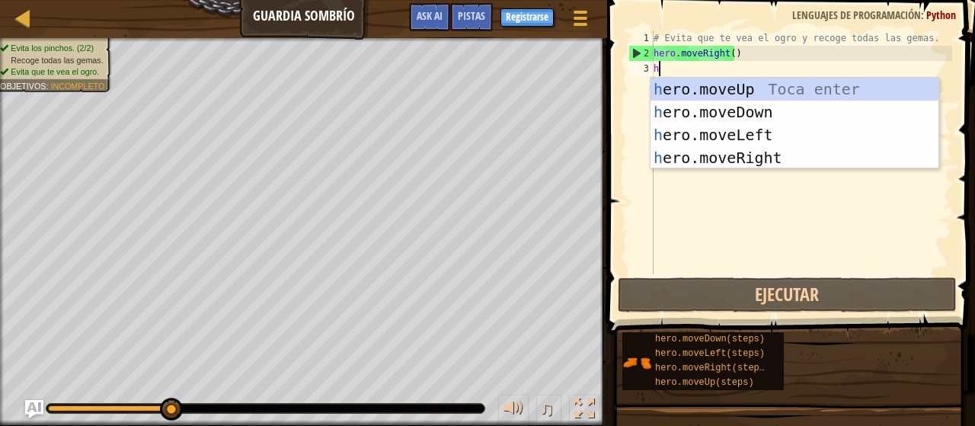
scroll to position [7, 0]
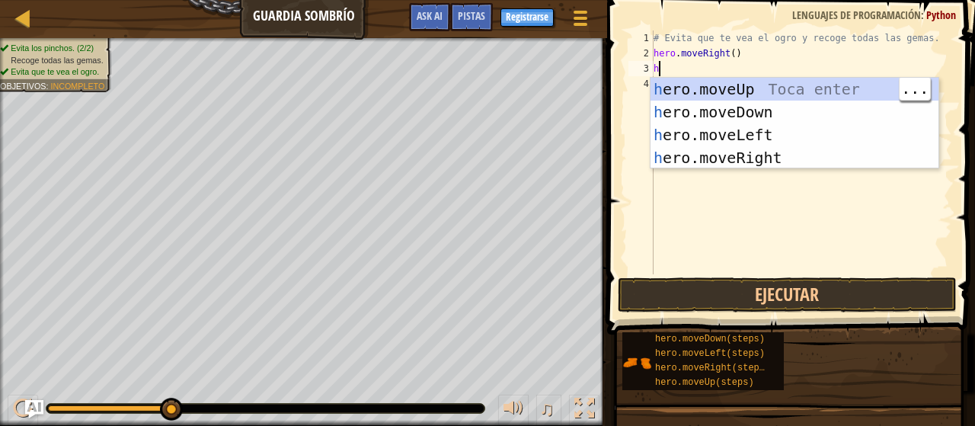
click at [777, 83] on div "h ero.moveUp Toca enter h ero.moveDown Toca enter h ero.moveLeft Toca enter h e…" at bounding box center [795, 146] width 289 height 137
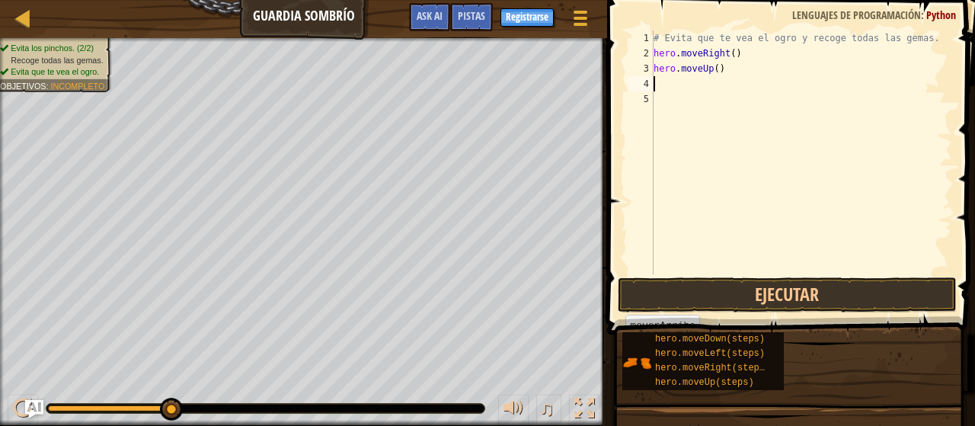
type textarea "h"
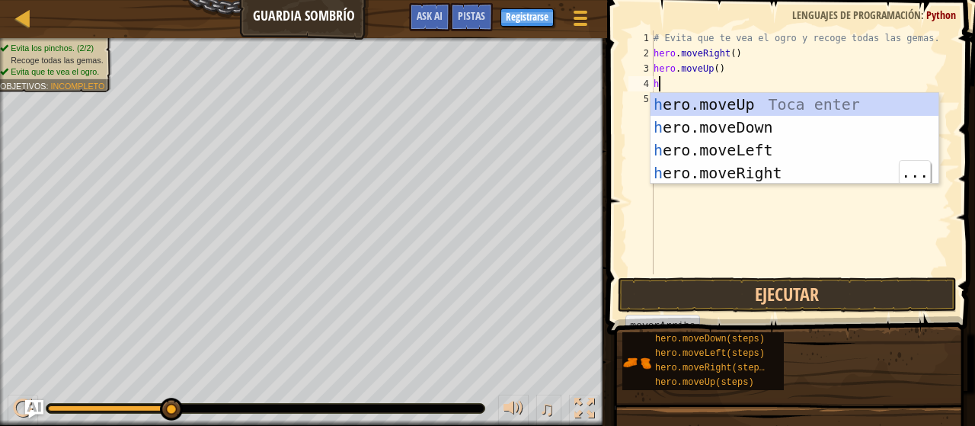
click at [805, 172] on div "h ero.moveUp Toca enter h ero.moveDown Toca enter h ero.moveLeft Toca enter h e…" at bounding box center [795, 161] width 289 height 137
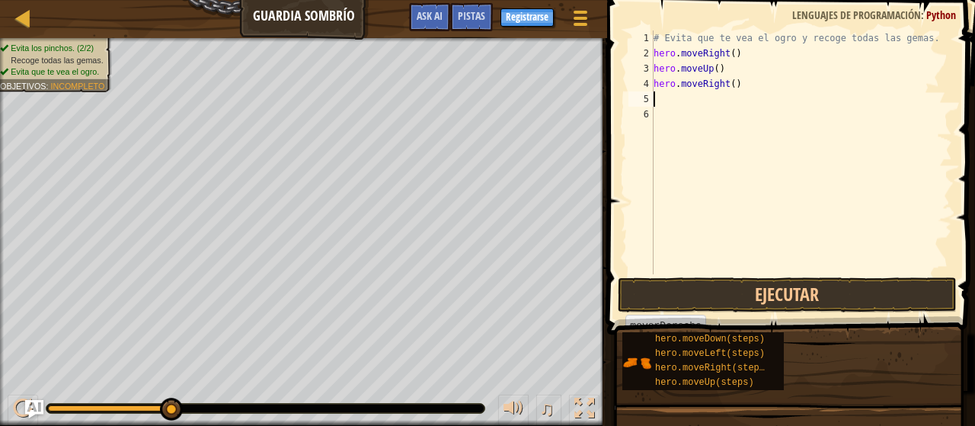
type textarea "h"
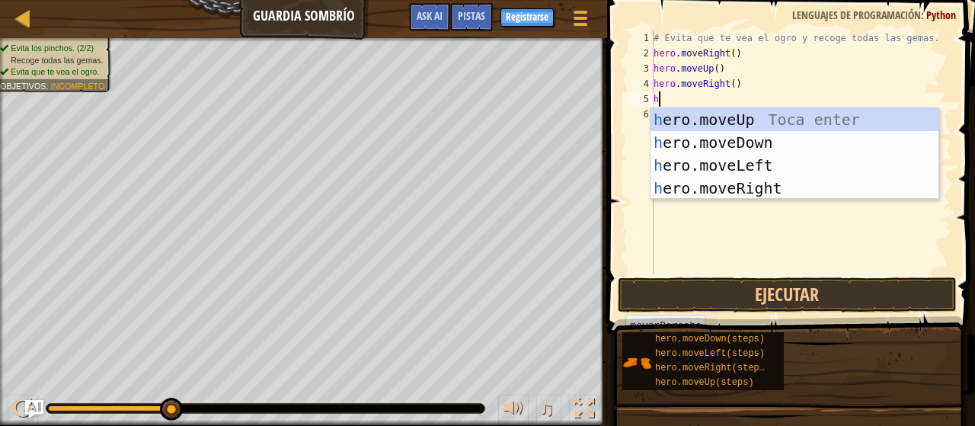
click at [826, 141] on div "h ero.moveUp Toca enter h ero.moveDown Toca enter h ero.moveLeft Toca enter h e…" at bounding box center [795, 176] width 289 height 137
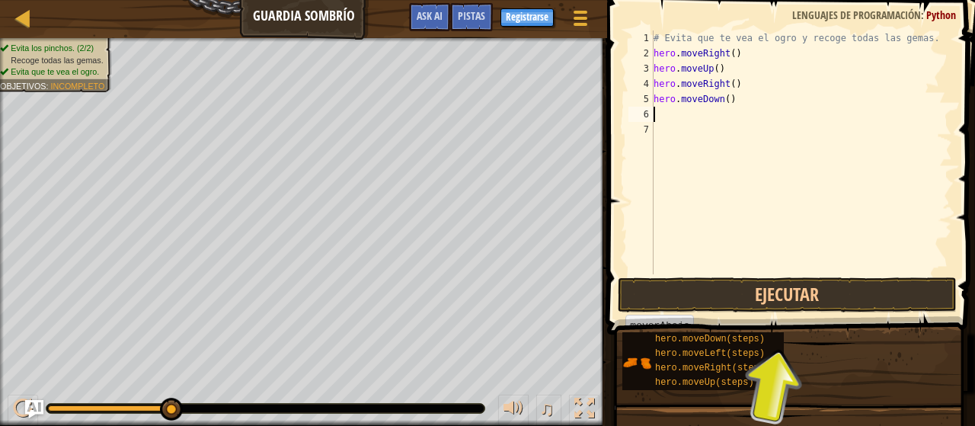
type textarea "h"
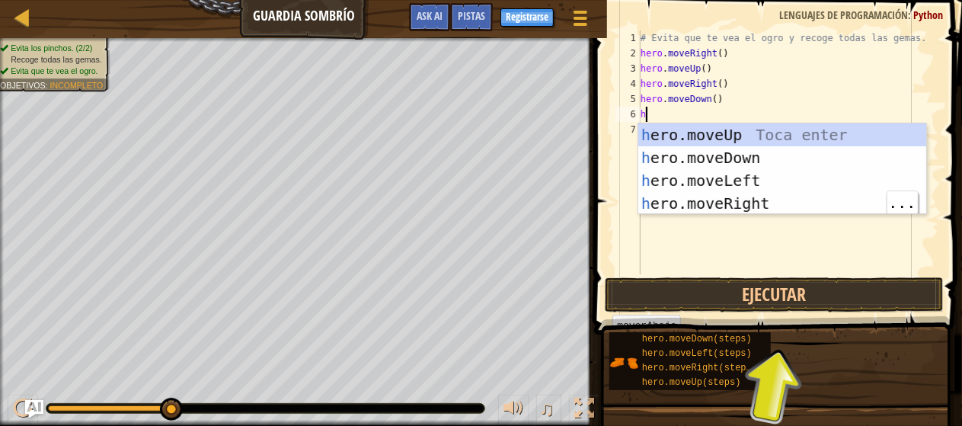
click at [801, 200] on div "h ero.moveUp Toca enter h ero.moveDown Toca enter h ero.moveLeft Toca enter h e…" at bounding box center [783, 191] width 289 height 137
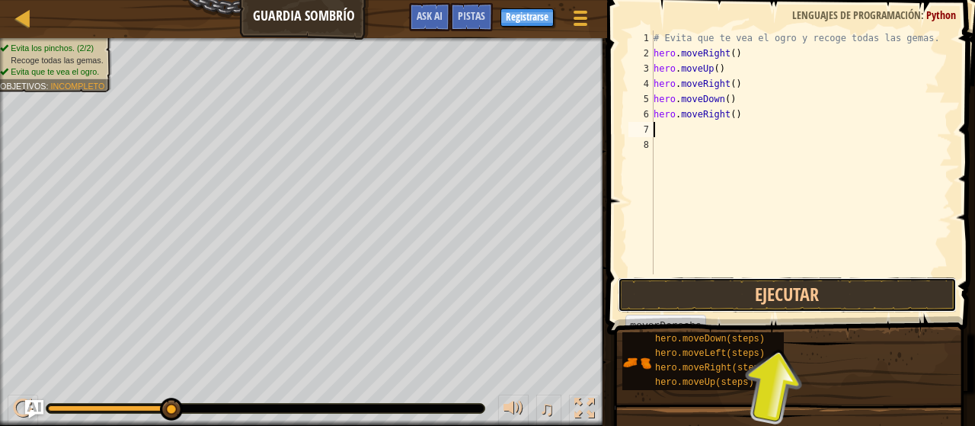
click at [817, 290] on button "Ejecutar" at bounding box center [787, 294] width 339 height 35
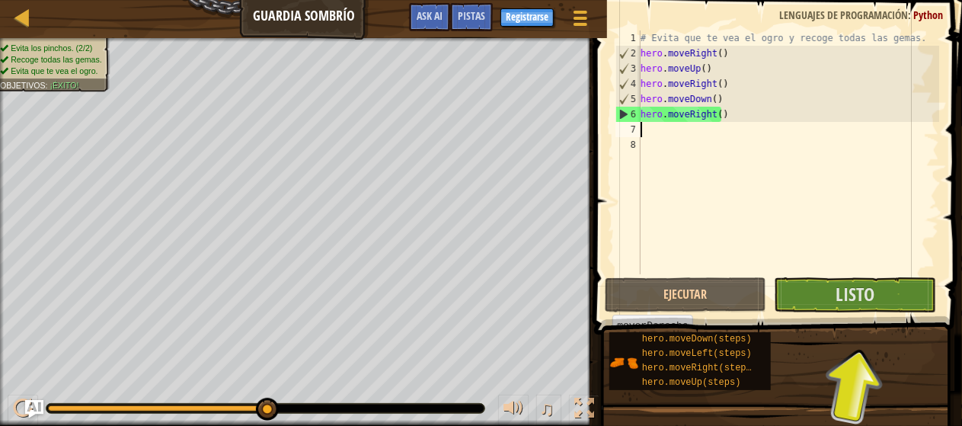
click at [868, 303] on span "Listo" at bounding box center [855, 294] width 39 height 24
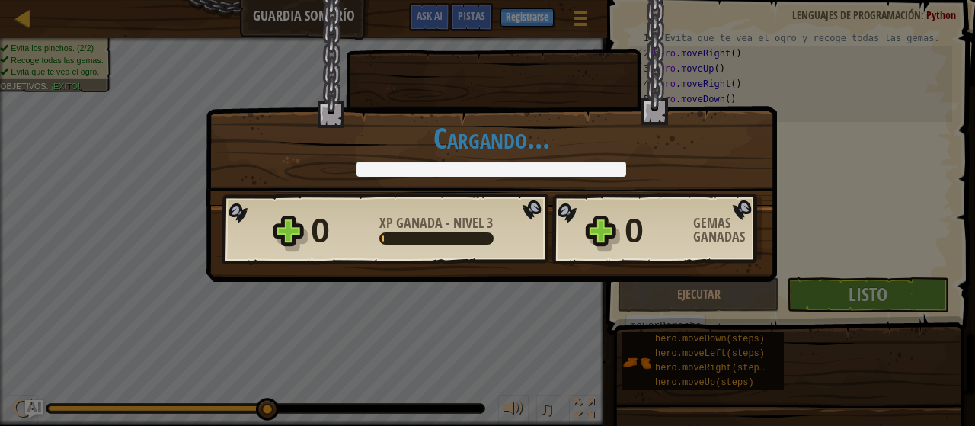
click at [867, 293] on div "Victoria × Bien hecho. Finalizaste sin ser detectado. Sigue adelante: llegará e…" at bounding box center [487, 213] width 975 height 426
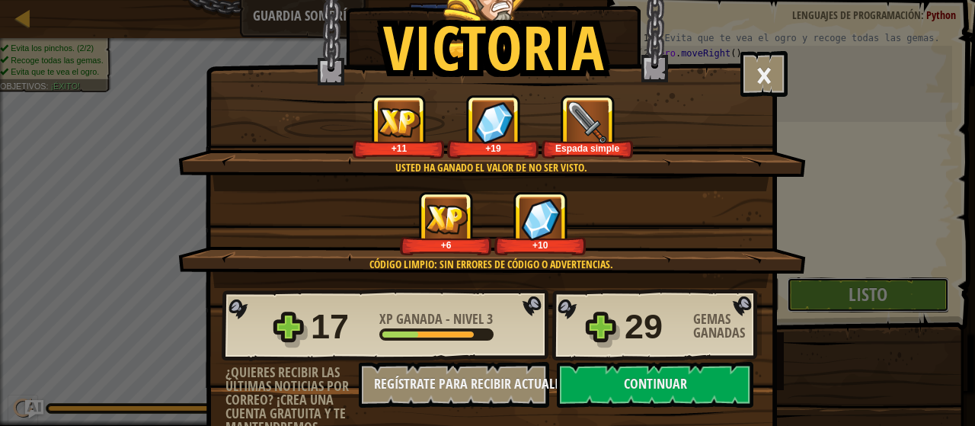
scroll to position [62, 0]
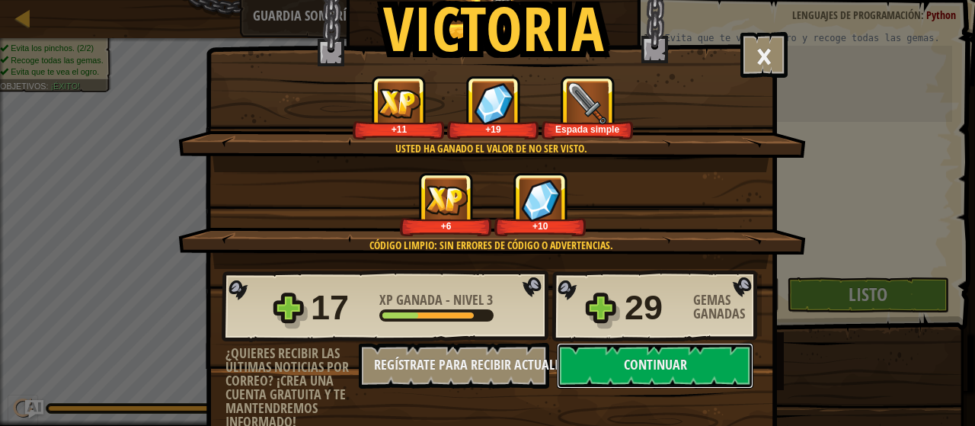
click at [629, 370] on button "Continuar" at bounding box center [655, 366] width 197 height 46
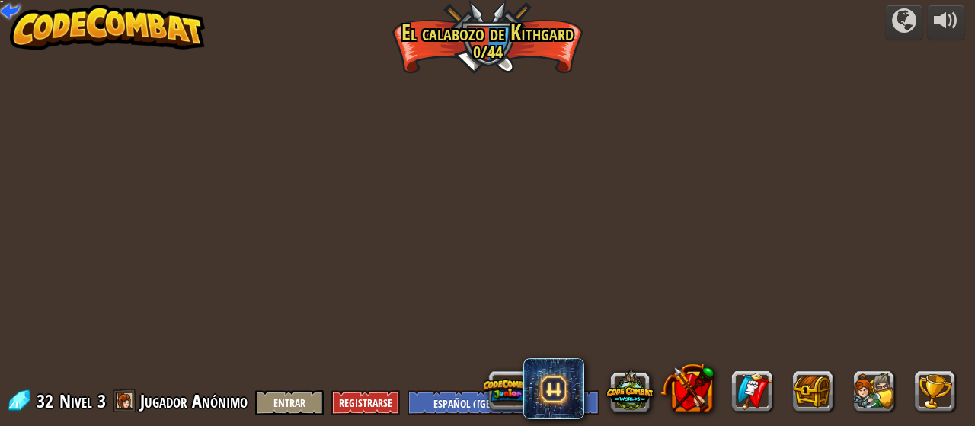
select select "es-419"
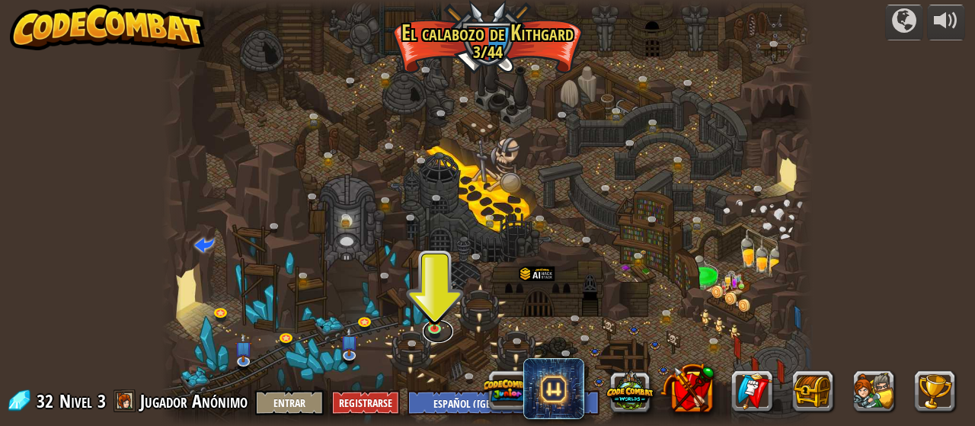
click at [435, 332] on link at bounding box center [438, 331] width 30 height 23
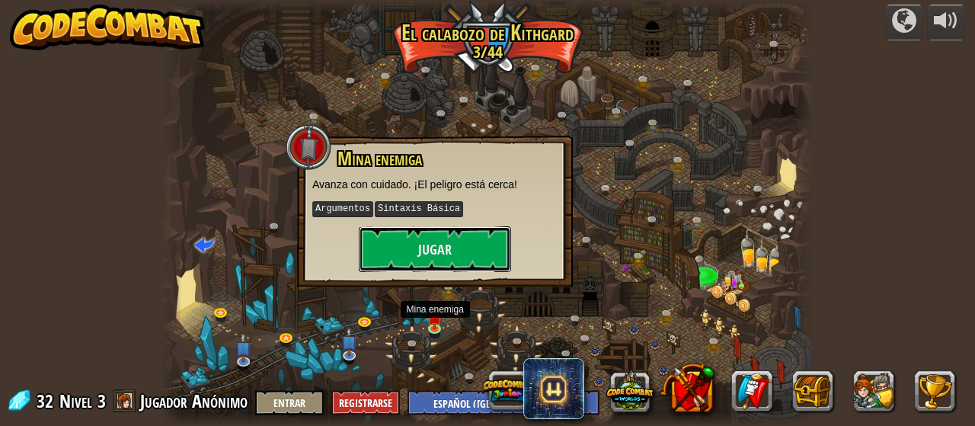
click at [438, 242] on button "Jugar" at bounding box center [435, 249] width 152 height 46
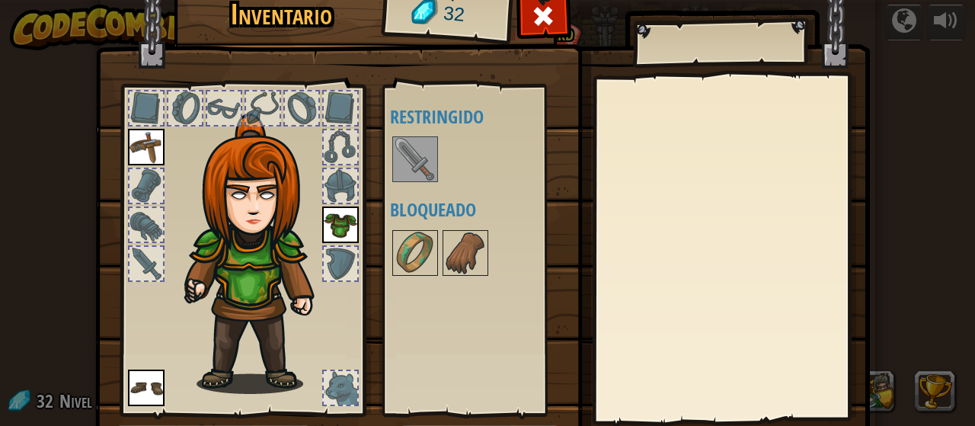
click at [421, 152] on img at bounding box center [415, 159] width 43 height 43
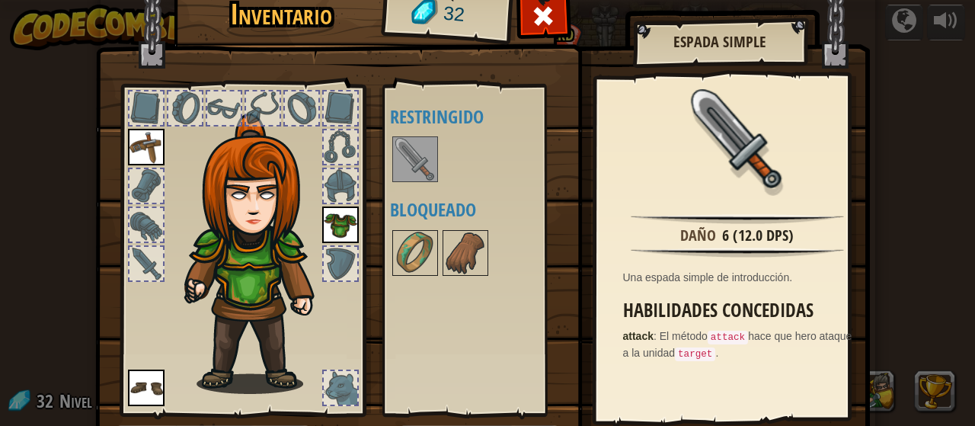
click at [418, 168] on img at bounding box center [415, 159] width 43 height 43
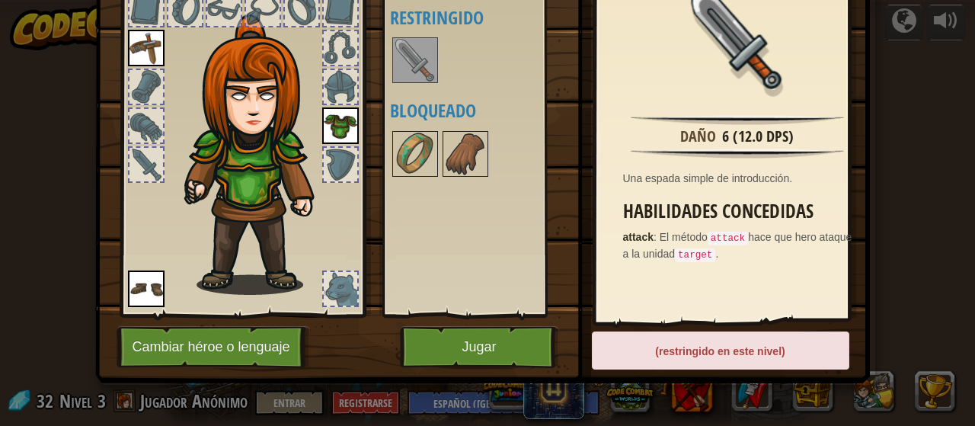
click at [162, 136] on img at bounding box center [248, 136] width 231 height 313
click at [136, 151] on div at bounding box center [147, 165] width 34 height 34
click at [137, 163] on div at bounding box center [147, 165] width 34 height 34
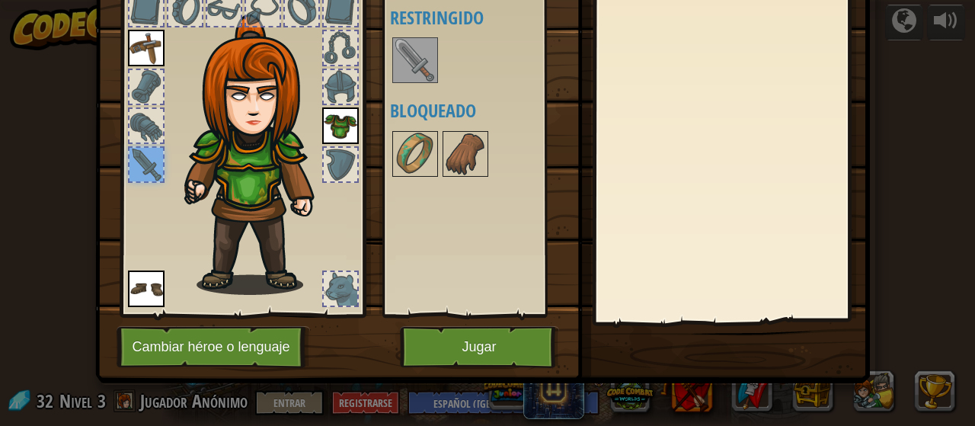
click at [141, 176] on div at bounding box center [147, 165] width 34 height 34
click at [415, 44] on img at bounding box center [415, 60] width 43 height 43
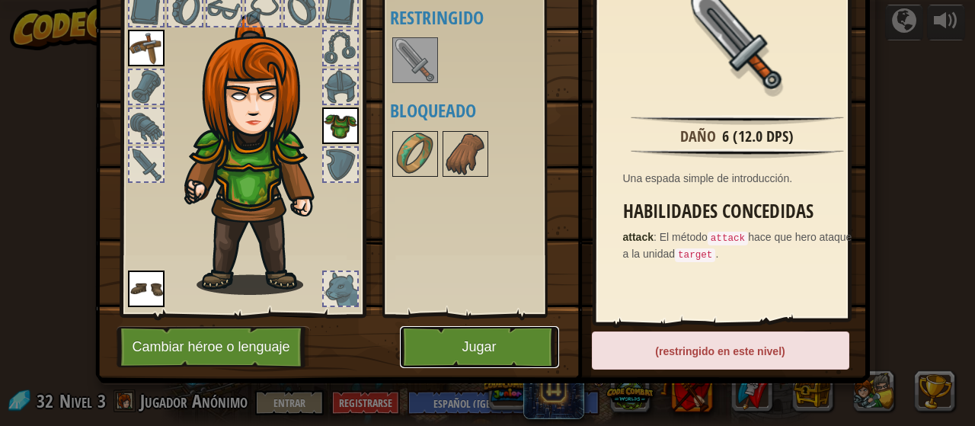
click at [456, 341] on button "Jugar" at bounding box center [479, 347] width 159 height 42
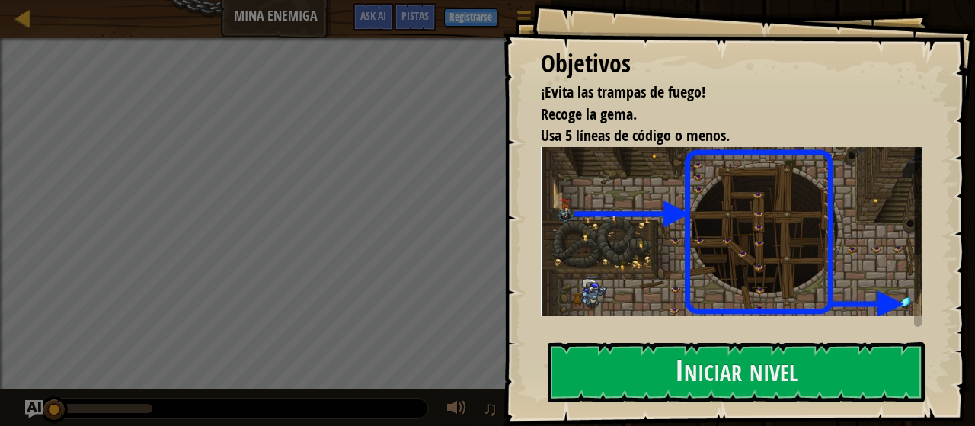
click at [804, 243] on img at bounding box center [738, 231] width 394 height 169
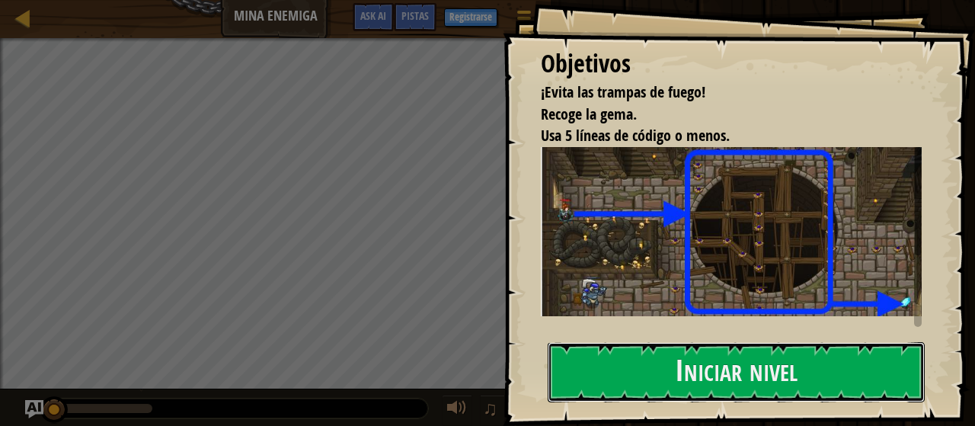
click at [678, 372] on button "Iniciar nivel" at bounding box center [736, 372] width 377 height 60
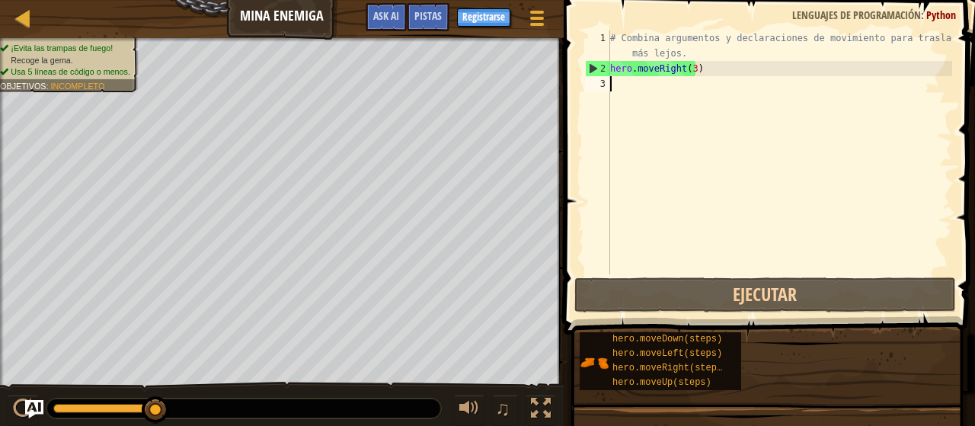
type textarea "h"
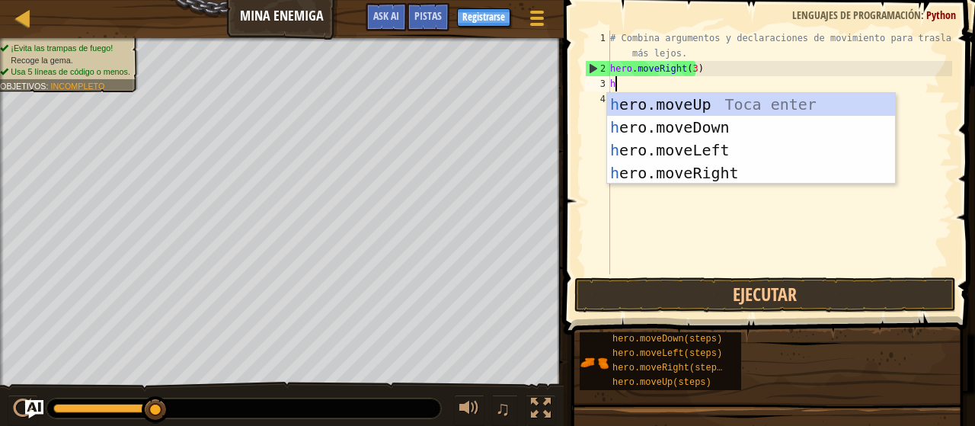
scroll to position [7, 0]
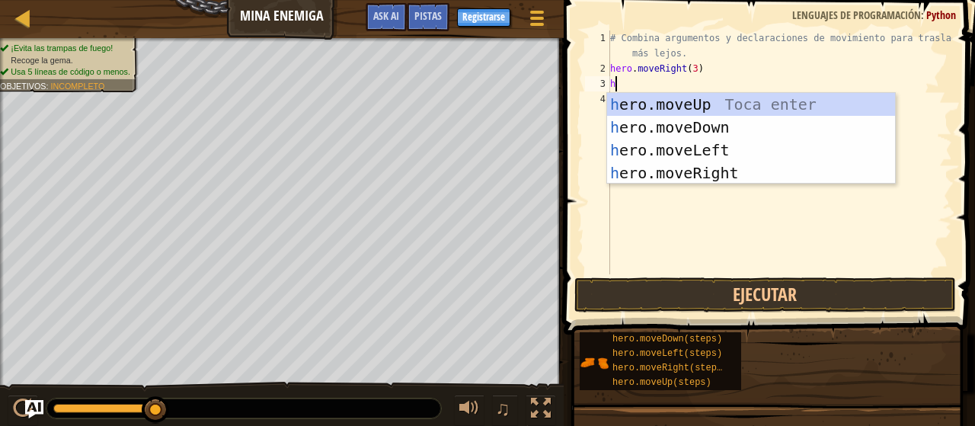
click at [757, 99] on div "h ero.moveUp Toca enter h ero.moveDown Toca enter h ero.moveLeft Toca enter h e…" at bounding box center [751, 161] width 289 height 137
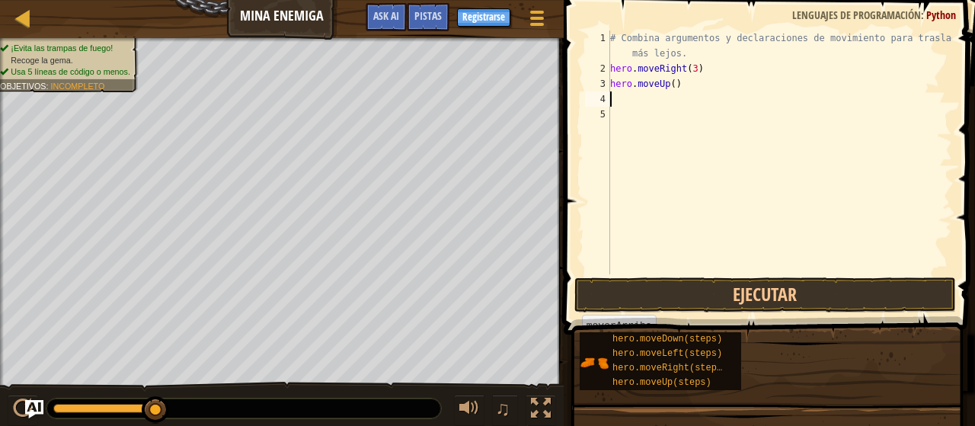
type textarea "h"
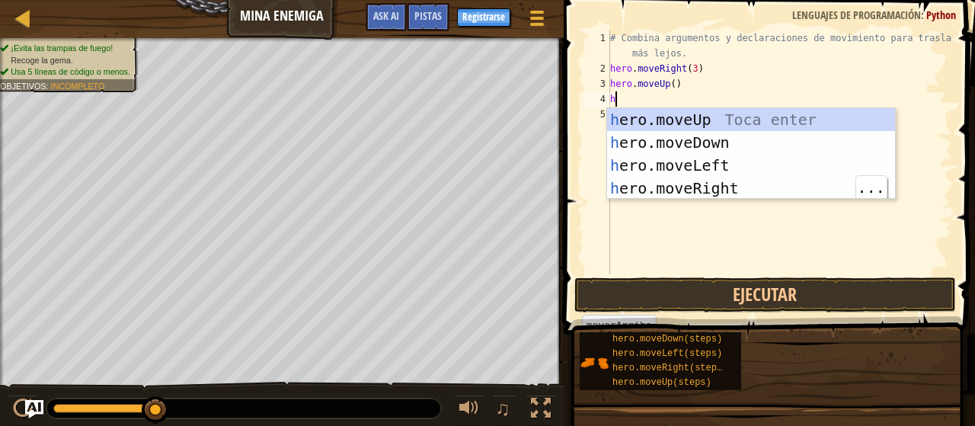
click at [763, 178] on div "h ero.moveUp Toca enter h ero.moveDown Toca enter h ero.moveLeft Toca enter h e…" at bounding box center [751, 176] width 289 height 137
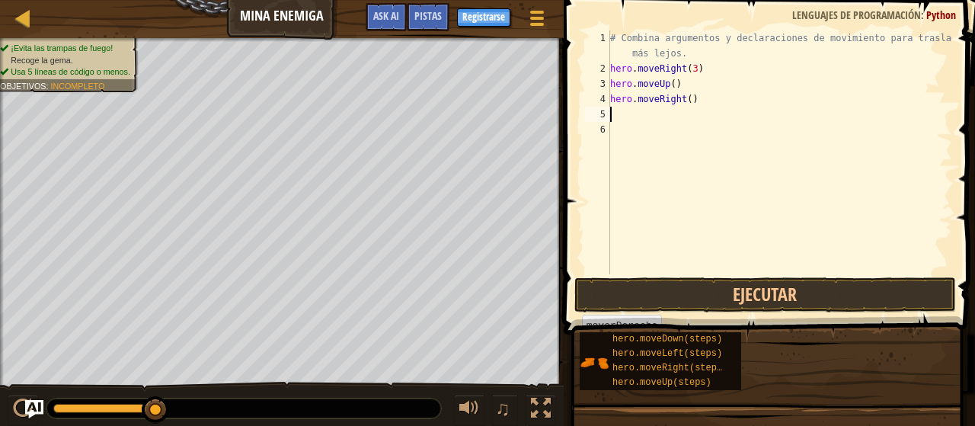
type textarea "h"
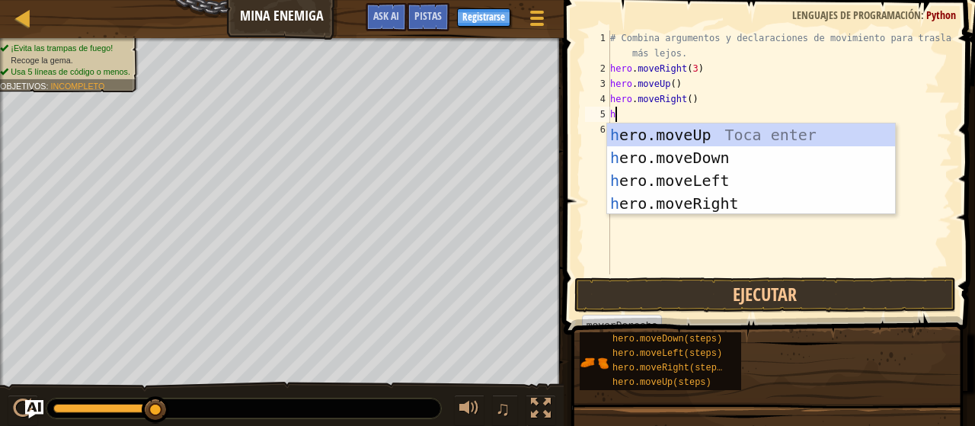
click at [753, 153] on div "h ero.moveUp Toca enter h ero.moveDown Toca enter h ero.moveLeft Toca enter h e…" at bounding box center [751, 191] width 289 height 137
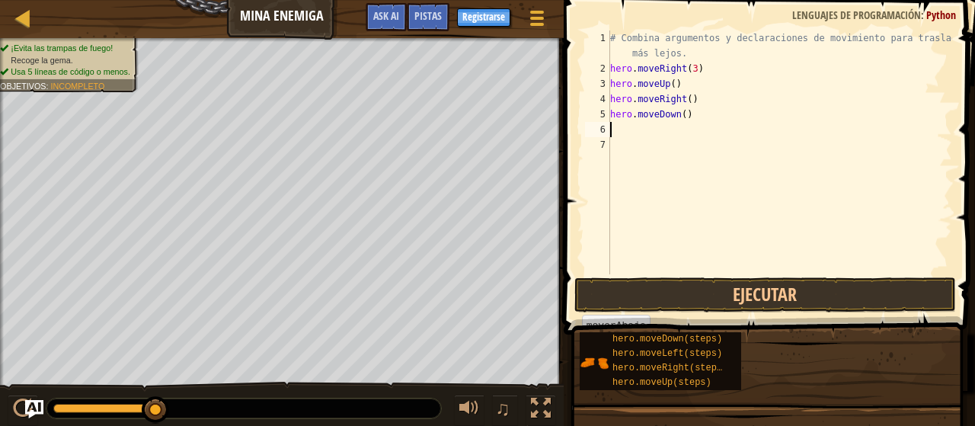
type textarea "h"
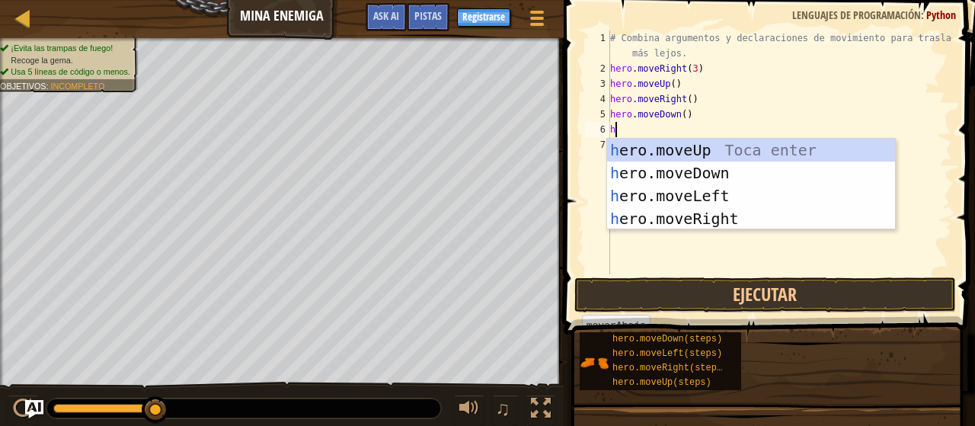
click at [782, 174] on div "h ero.moveUp Toca enter h ero.moveDown Toca enter h ero.moveLeft Toca enter h e…" at bounding box center [751, 207] width 289 height 137
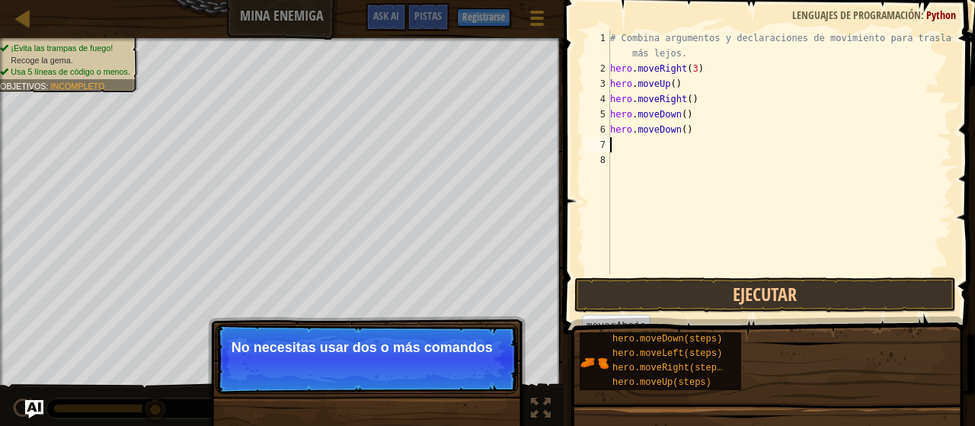
type textarea "h"
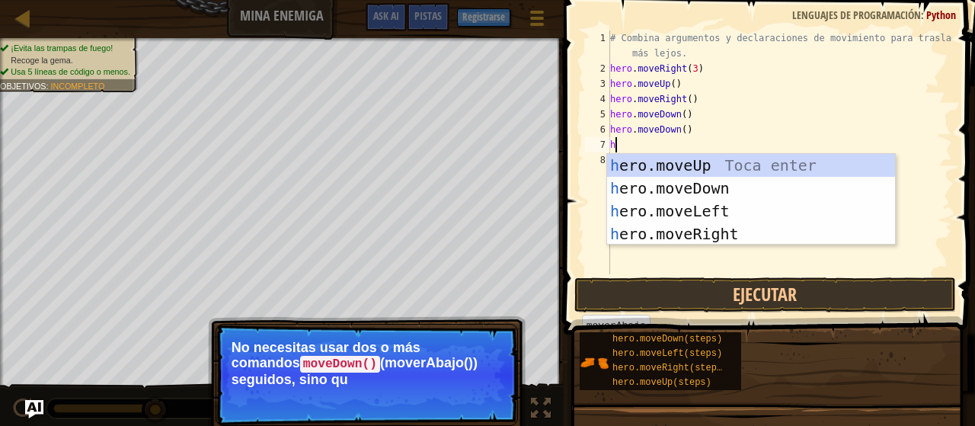
click at [783, 166] on div "h ero.moveUp Toca enter h ero.moveDown Toca enter h ero.moveLeft Toca enter h e…" at bounding box center [751, 222] width 289 height 137
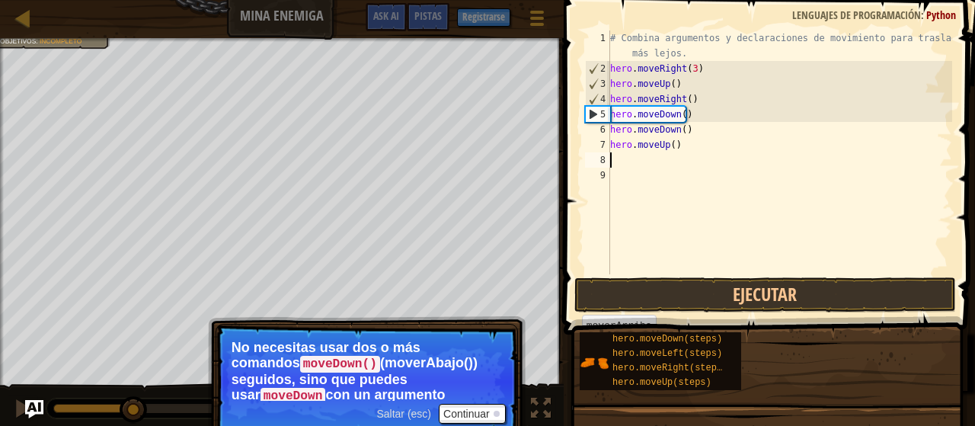
click at [680, 103] on div "# Combina argumentos y declaraciones de movimiento para trasladarte más lejos. …" at bounding box center [779, 175] width 345 height 290
click at [682, 122] on div "# Combina argumentos y declaraciones de movimiento para trasladarte más lejos. …" at bounding box center [779, 175] width 345 height 290
click at [682, 109] on div "# Combina argumentos y declaraciones de movimiento para trasladarte más lejos. …" at bounding box center [779, 175] width 345 height 290
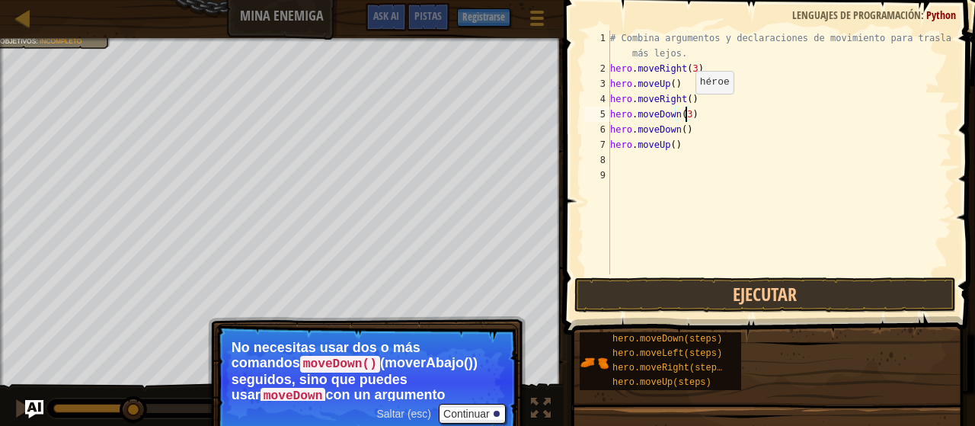
click at [706, 146] on div "# Combina argumentos y declaraciones de movimiento para trasladarte más lejos. …" at bounding box center [779, 175] width 345 height 290
type textarea "h"
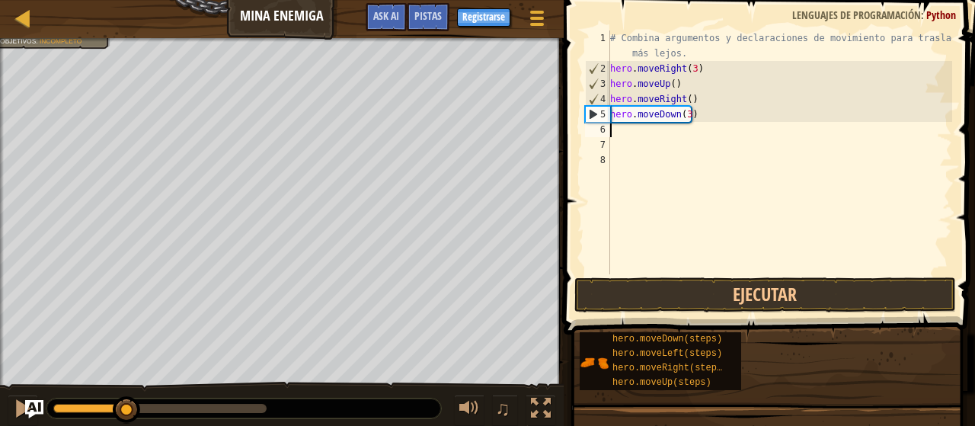
click at [617, 140] on div "# Combina argumentos y declaraciones de movimiento para trasladarte más lejos. …" at bounding box center [779, 175] width 345 height 290
click at [618, 131] on div "# Combina argumentos y declaraciones de movimiento para trasladarte más lejos. …" at bounding box center [779, 175] width 345 height 290
type textarea "h"
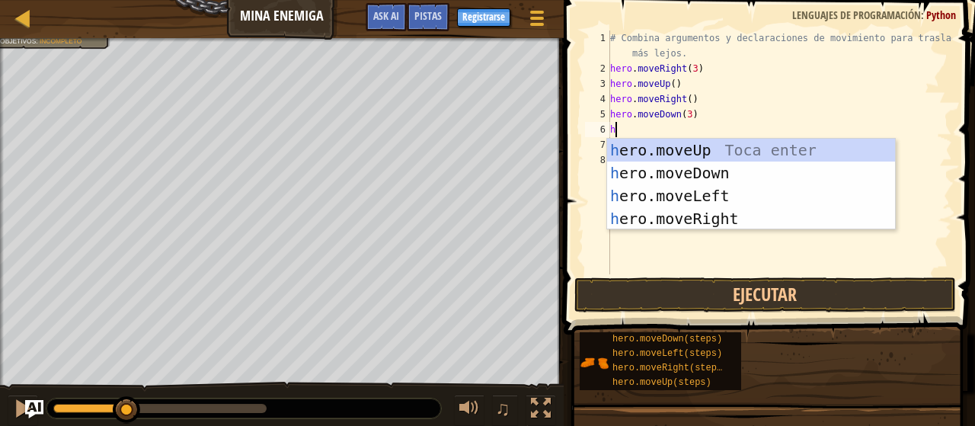
click at [806, 216] on div "h ero.moveUp Toca enter h ero.moveDown Toca enter h ero.moveLeft Toca enter h e…" at bounding box center [751, 207] width 289 height 137
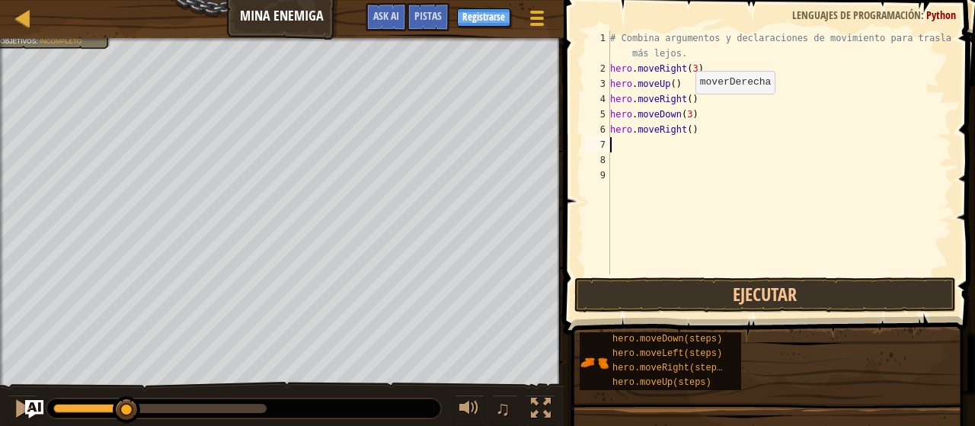
click at [686, 125] on div "# Combina argumentos y declaraciones de movimiento para trasladarte más lejos. …" at bounding box center [779, 175] width 345 height 290
type textarea "hero.moveRight(2)"
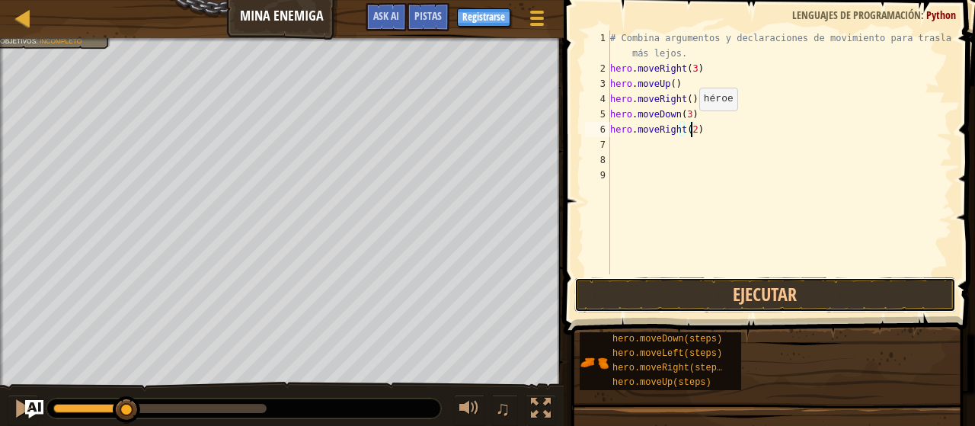
click at [715, 286] on button "Ejecutar" at bounding box center [766, 294] width 382 height 35
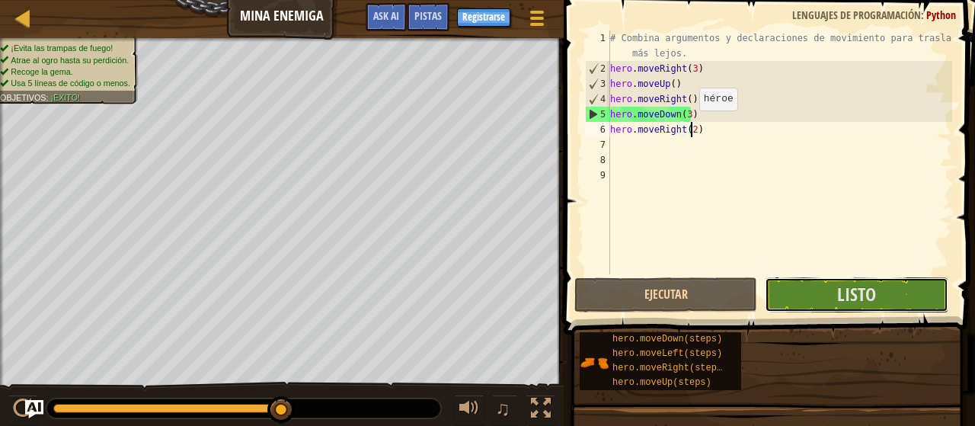
click at [859, 290] on span "Listo" at bounding box center [856, 294] width 39 height 24
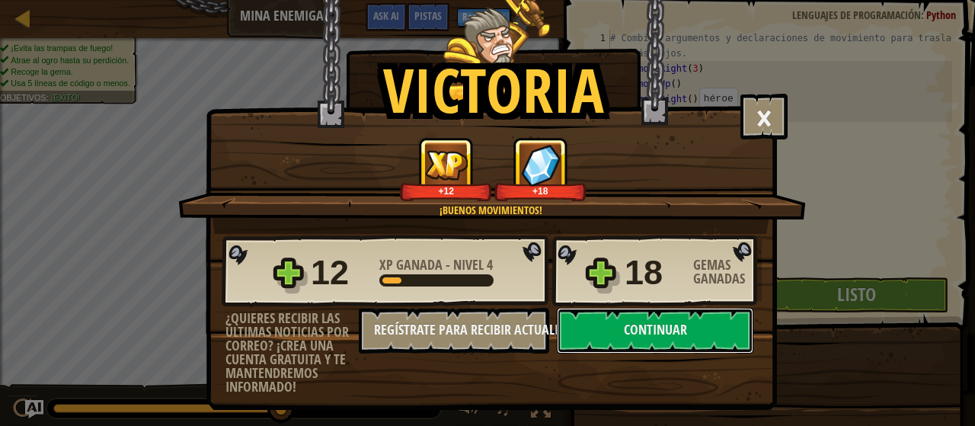
click at [680, 328] on button "Continuar" at bounding box center [655, 331] width 197 height 46
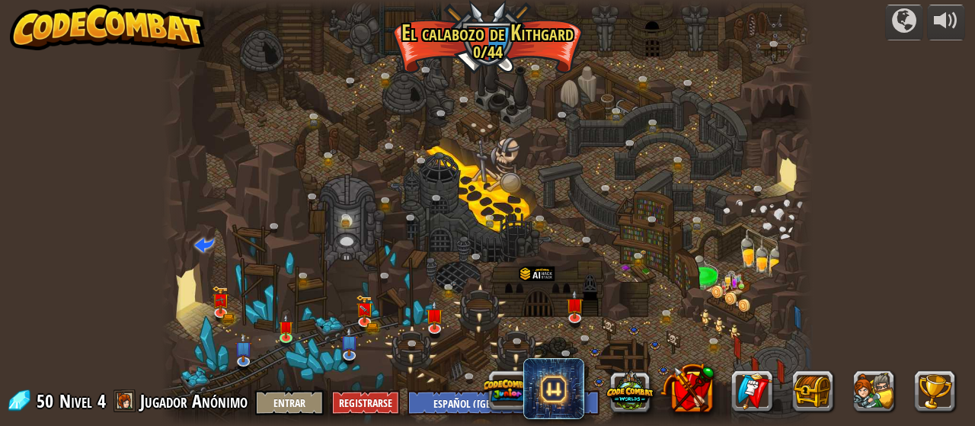
select select "es-419"
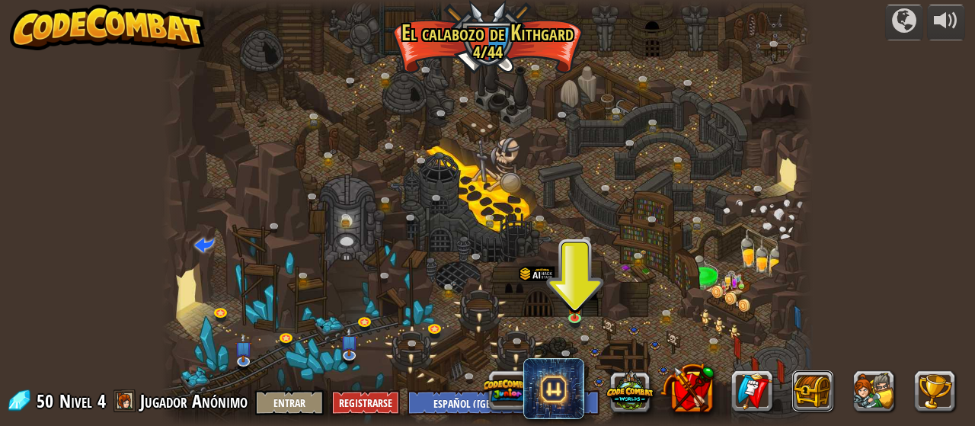
click at [798, 395] on button at bounding box center [812, 391] width 41 height 41
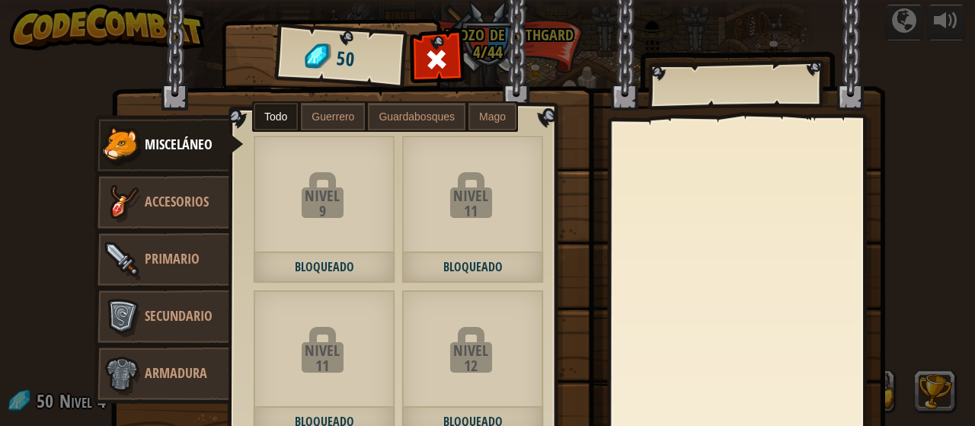
click at [309, 122] on label "Guerrero" at bounding box center [333, 116] width 64 height 27
click at [170, 211] on link "Accesorios" at bounding box center [162, 202] width 136 height 61
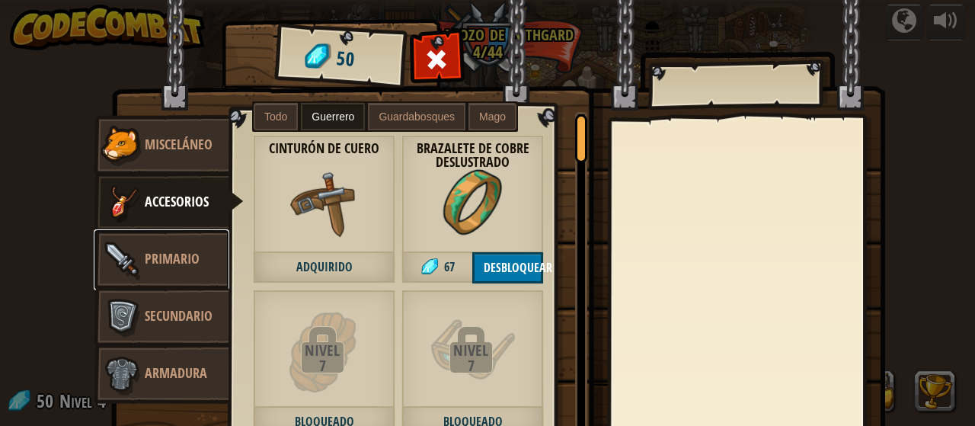
click at [145, 265] on span "Primario" at bounding box center [172, 258] width 55 height 19
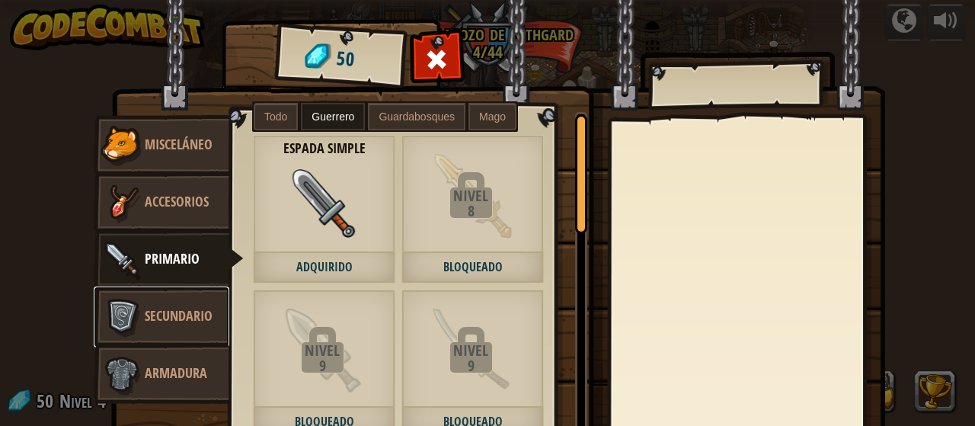
click at [194, 311] on span "Secundario" at bounding box center [179, 315] width 68 height 19
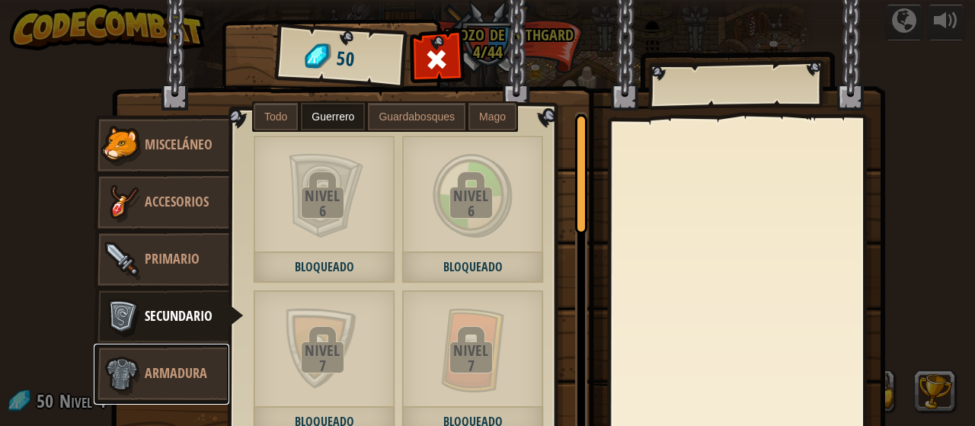
click at [170, 378] on span "Armadura" at bounding box center [176, 372] width 62 height 19
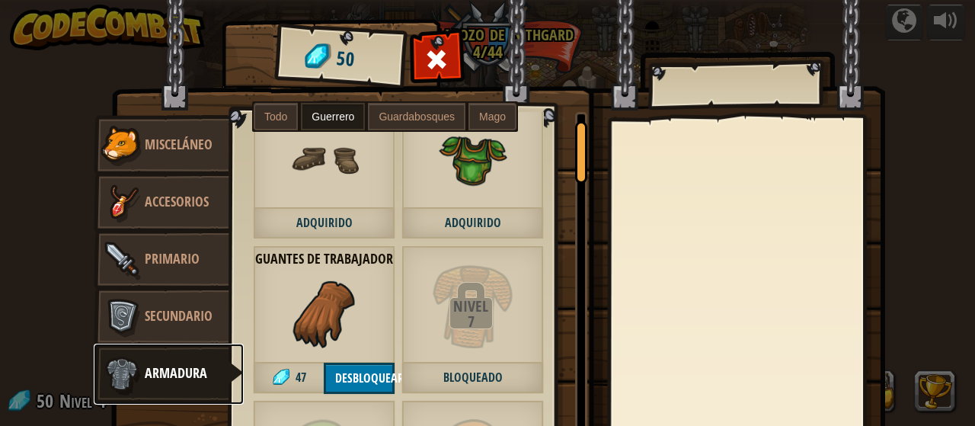
scroll to position [58, 0]
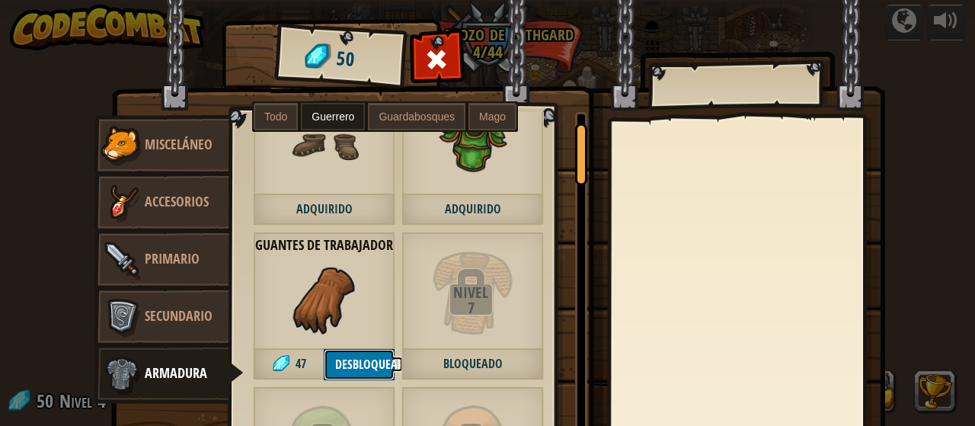
click at [347, 360] on button "Desbloquear" at bounding box center [359, 364] width 71 height 31
click at [346, 364] on button "Confirmar" at bounding box center [359, 364] width 71 height 31
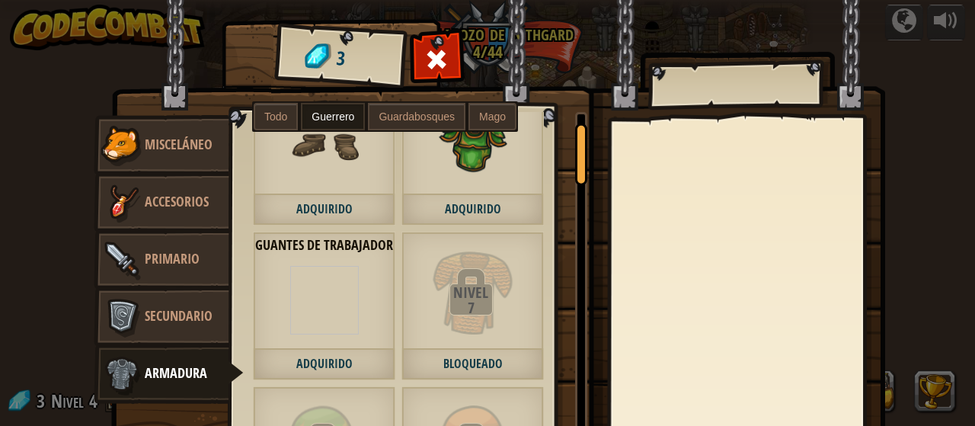
click at [416, 69] on div at bounding box center [437, 64] width 48 height 48
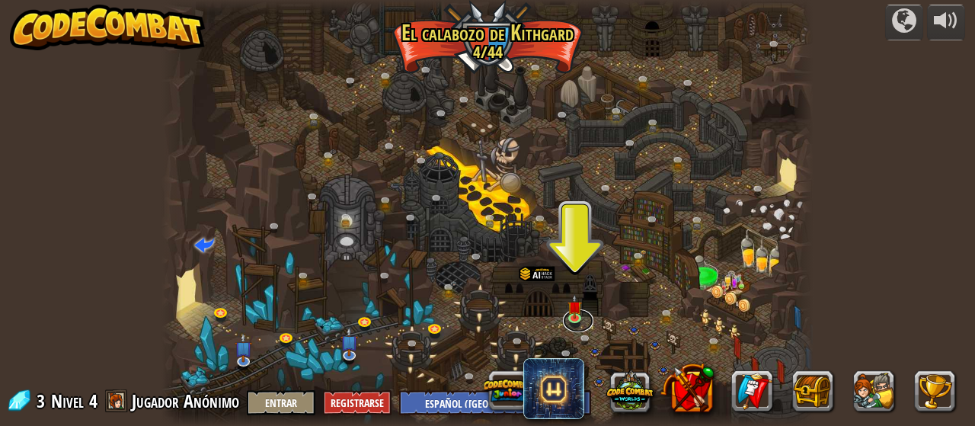
click at [584, 312] on link at bounding box center [578, 320] width 30 height 23
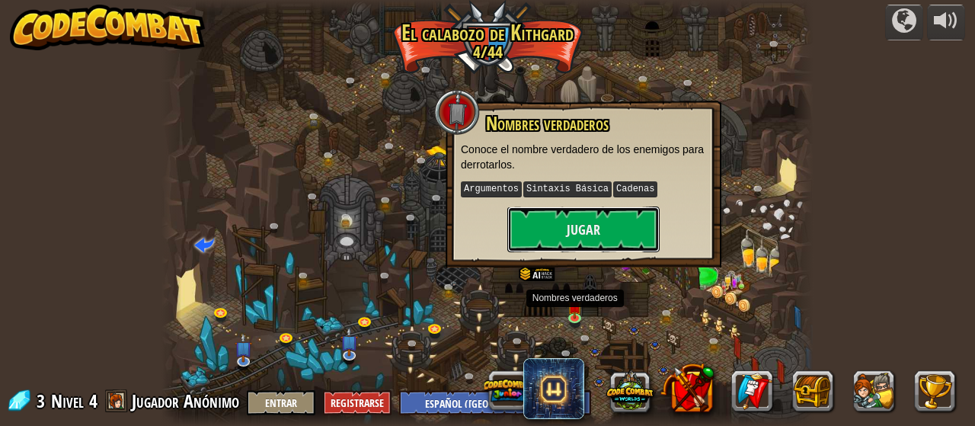
click at [599, 231] on button "Jugar" at bounding box center [583, 229] width 152 height 46
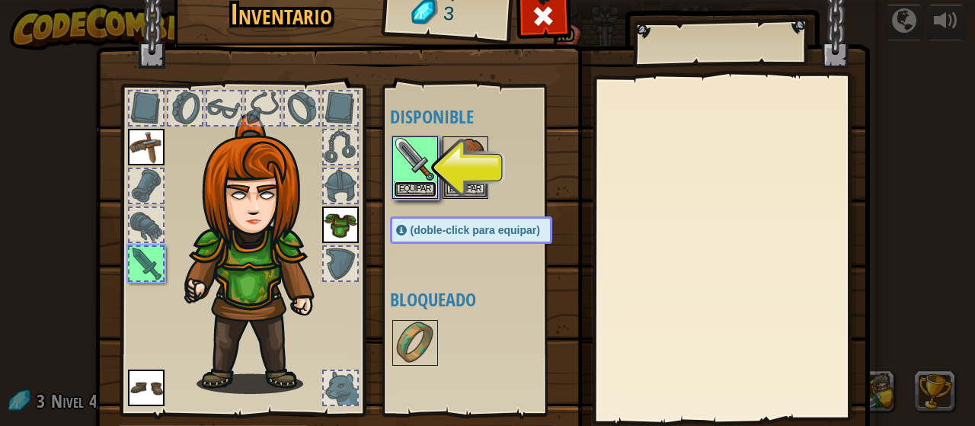
click at [414, 190] on button "Equipar" at bounding box center [415, 189] width 43 height 16
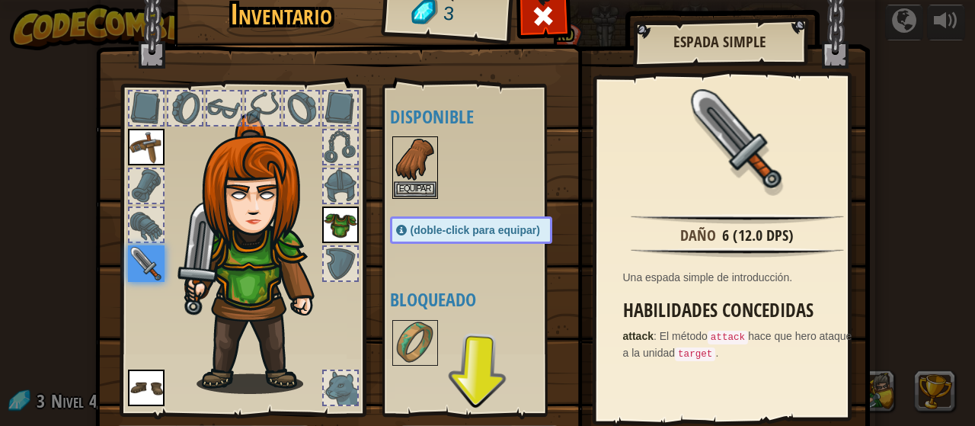
click at [450, 184] on div at bounding box center [486, 167] width 193 height 67
click at [414, 191] on button "Equipar" at bounding box center [415, 189] width 43 height 16
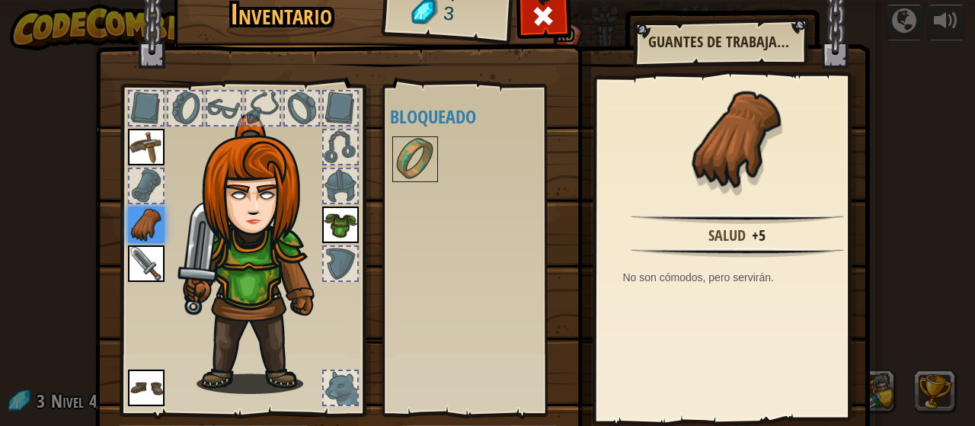
scroll to position [99, 0]
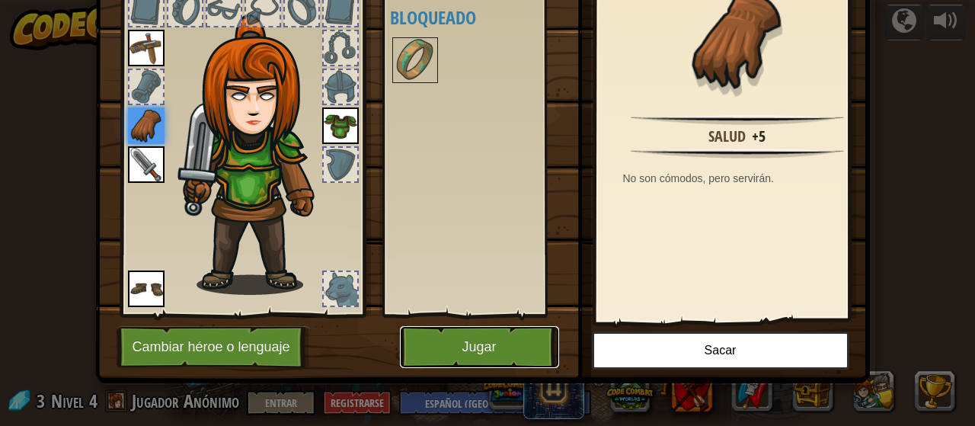
click at [486, 347] on button "Jugar" at bounding box center [479, 347] width 159 height 42
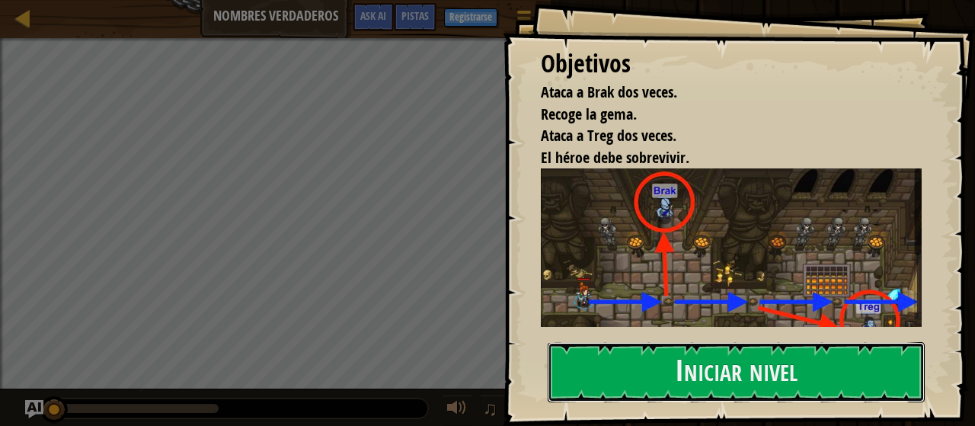
click at [776, 385] on button "Iniciar nivel" at bounding box center [736, 372] width 377 height 60
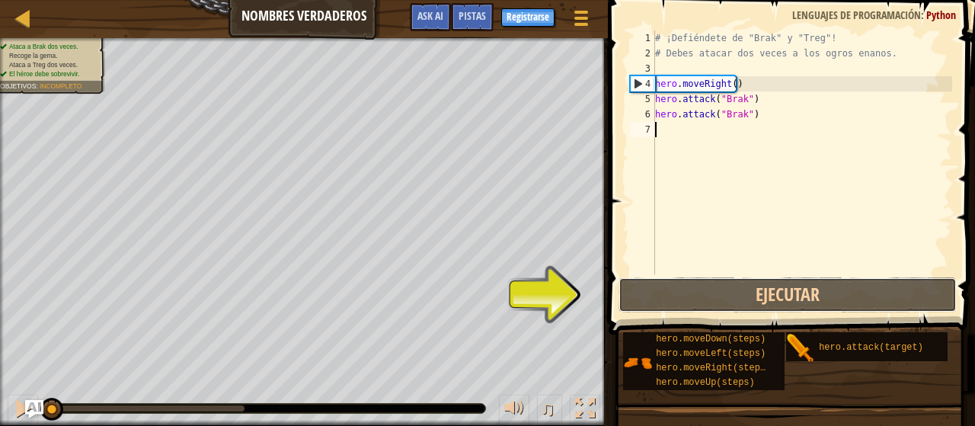
click at [812, 291] on button "Ejecutar" at bounding box center [788, 294] width 338 height 35
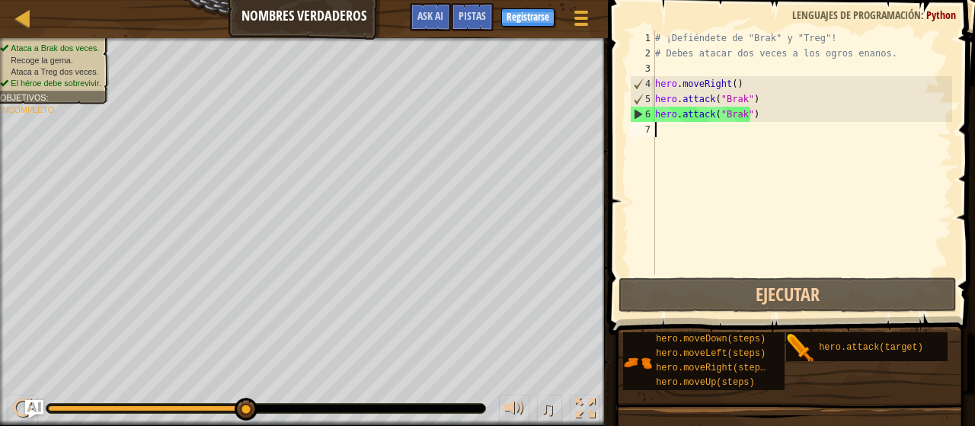
type textarea "h"
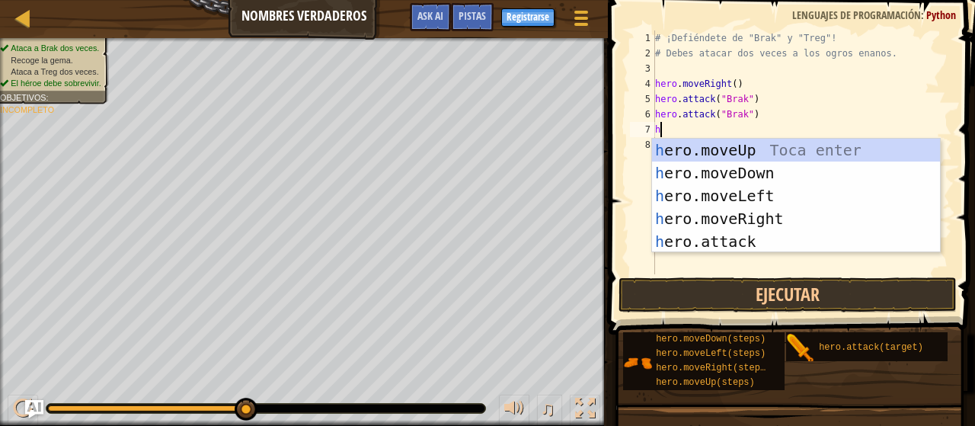
click at [809, 216] on div "h ero.moveUp Toca enter h ero.moveDown Toca enter h ero.moveLeft Toca enter h e…" at bounding box center [796, 219] width 289 height 160
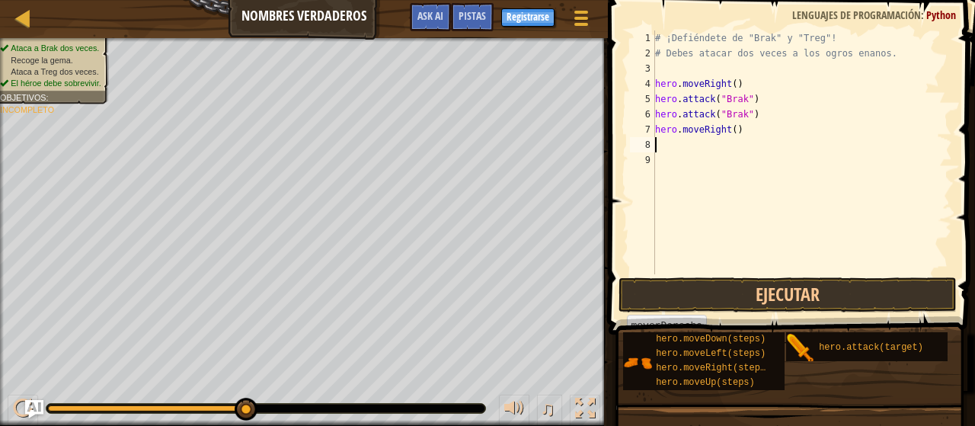
click at [729, 126] on div "# ¡Defiéndete de "Brak" y "Treg"! # Debes atacar dos veces a los ogros enanos. …" at bounding box center [802, 167] width 301 height 274
type textarea "hero.moveRight(2)"
click at [664, 146] on div "# ¡Defiéndete de "Brak" y "Treg"! # Debes atacar dos veces a los ogros enanos. …" at bounding box center [802, 167] width 301 height 274
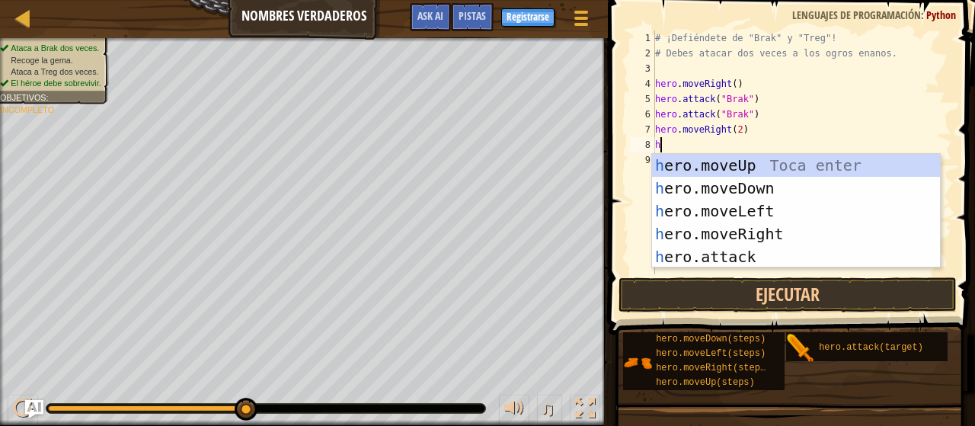
click at [849, 253] on div "h ero.moveUp Toca enter h ero.moveDown Toca enter h ero.moveLeft Toca enter h e…" at bounding box center [796, 234] width 289 height 160
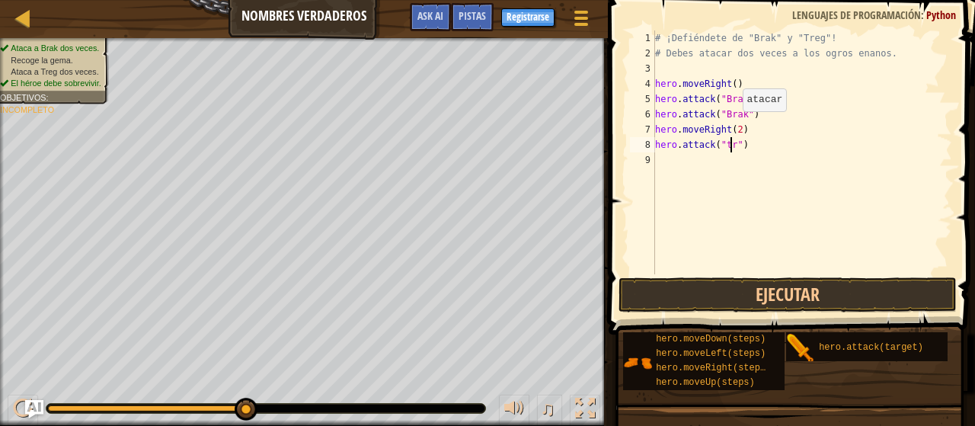
scroll to position [7, 6]
click at [875, 295] on button "Ejecutar" at bounding box center [788, 294] width 338 height 35
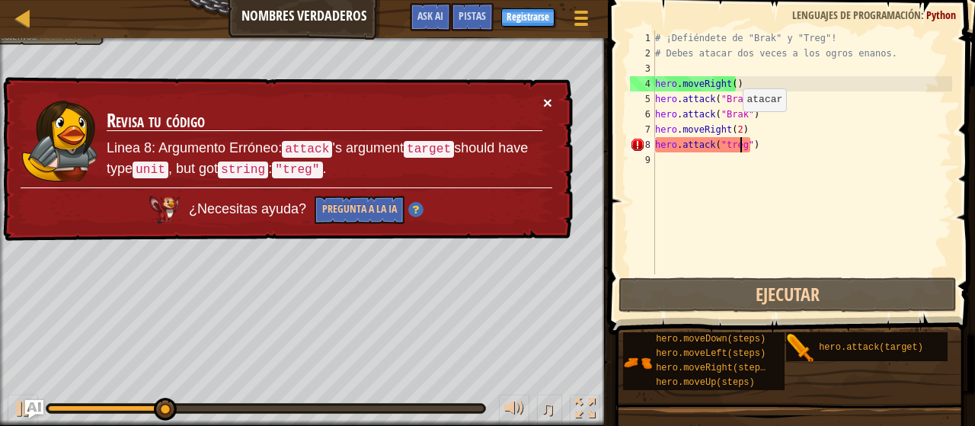
click at [546, 101] on button "×" at bounding box center [547, 102] width 9 height 16
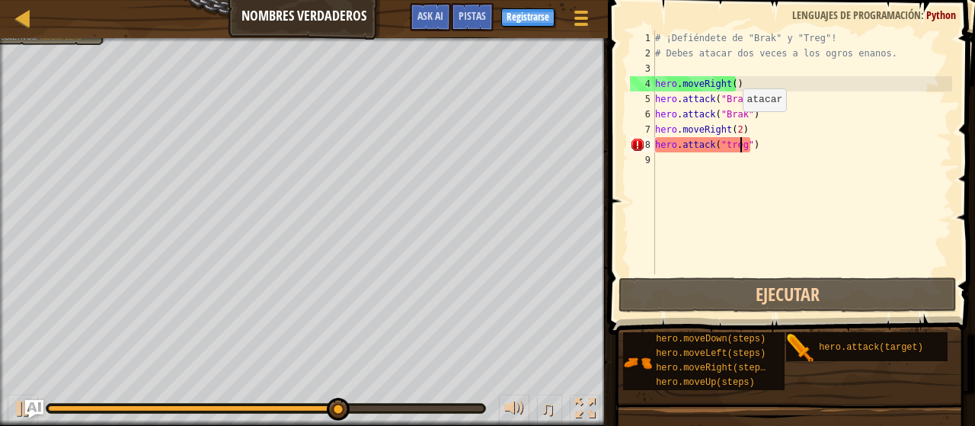
click at [666, 146] on div "# ¡Defiéndete de "Brak" y "Treg"! # Debes atacar dos veces a los ogros enanos. …" at bounding box center [802, 167] width 301 height 274
click at [645, 145] on div "8" at bounding box center [642, 144] width 25 height 15
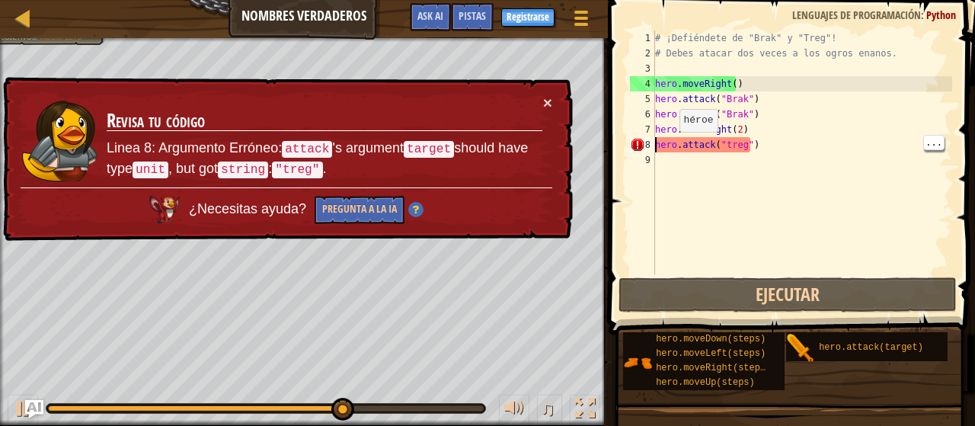
type textarea "hero.attack("treg")"
click at [640, 143] on div "8" at bounding box center [642, 144] width 25 height 15
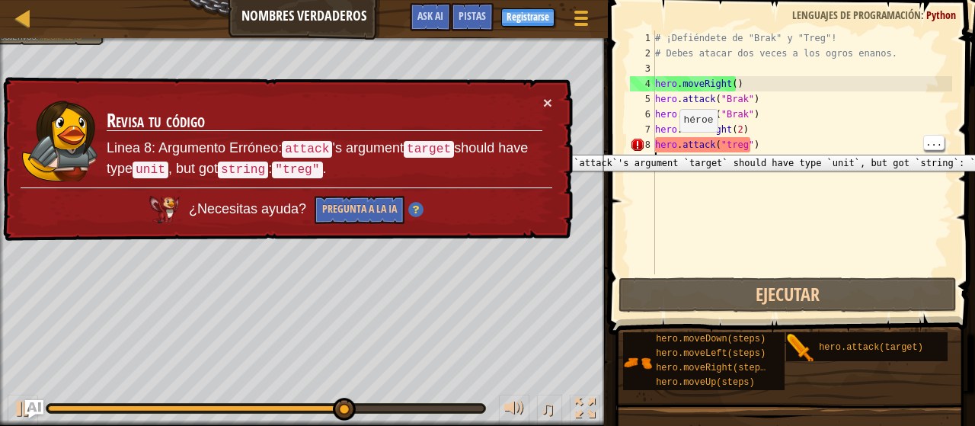
click at [640, 137] on div "8" at bounding box center [642, 144] width 25 height 15
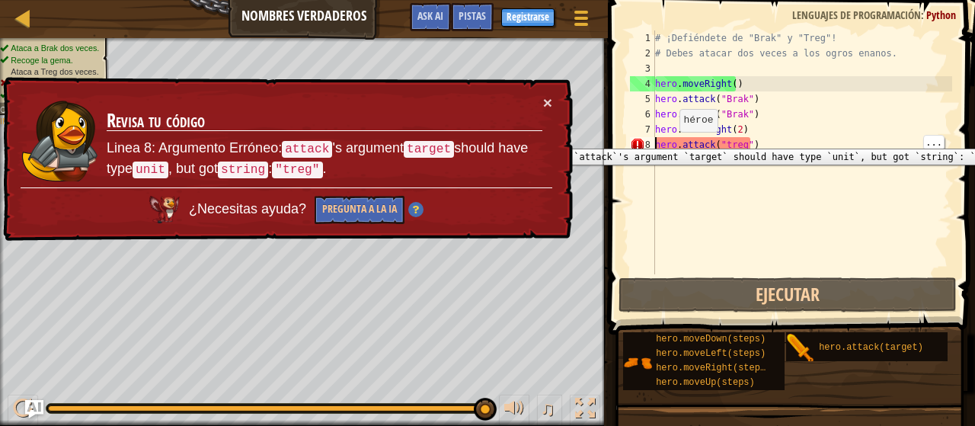
click at [882, 151] on div "# ¡Defiéndete de "Brak" y "Treg"! # Debes atacar dos veces a los ogros enanos. …" at bounding box center [802, 167] width 301 height 274
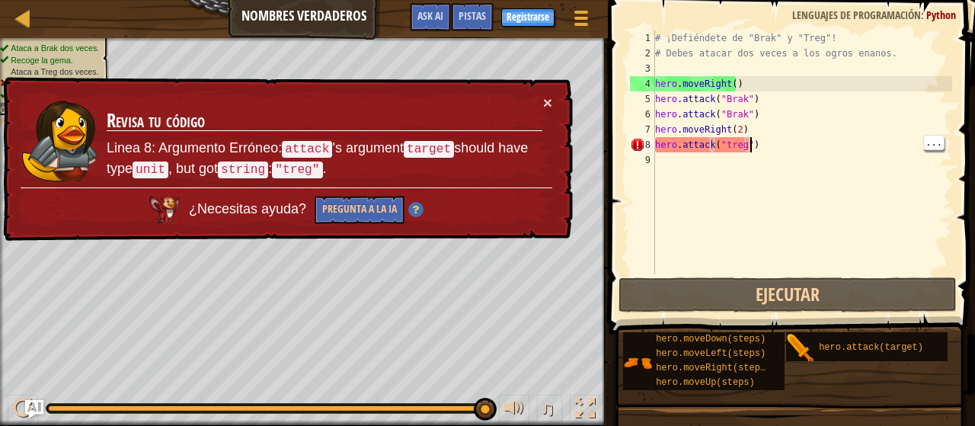
click at [750, 146] on div "# ¡Defiéndete de "Brak" y "Treg"! # Debes atacar dos veces a los ogros enanos. …" at bounding box center [802, 167] width 301 height 274
click at [801, 140] on div "# ¡Defiéndete de "Brak" y "Treg"! # Debes atacar dos veces a los ogros enanos. …" at bounding box center [802, 167] width 301 height 274
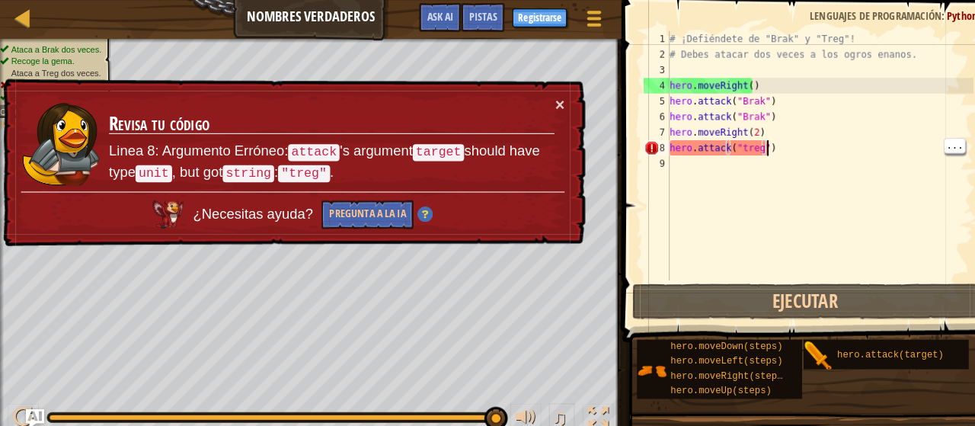
click at [734, 133] on div "# ¡Defiéndete de "Brak" y "Treg"! # Debes atacar dos veces a los ogros enanos. …" at bounding box center [802, 167] width 301 height 274
type textarea "hero.moveRight()"
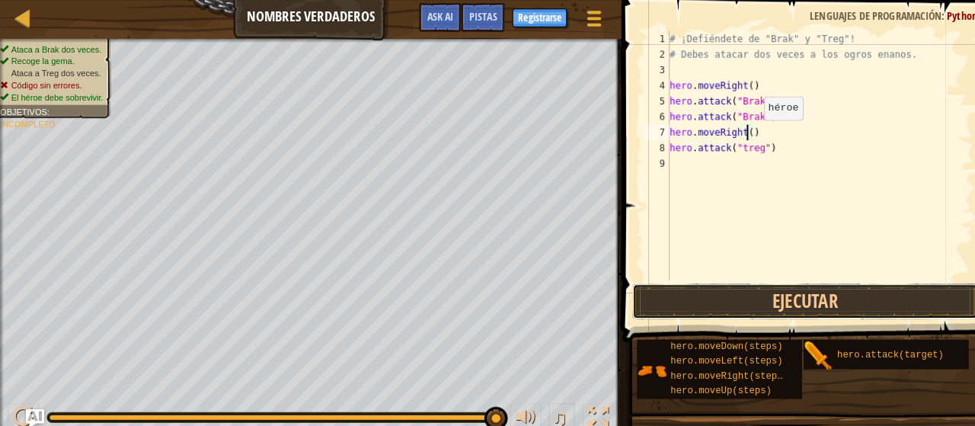
click at [847, 289] on button "Ejecutar" at bounding box center [788, 294] width 338 height 35
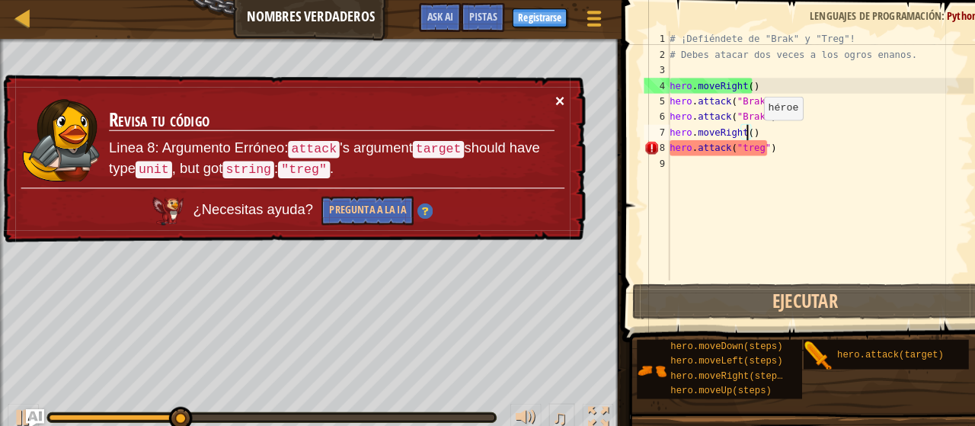
click at [549, 104] on button "×" at bounding box center [549, 102] width 10 height 16
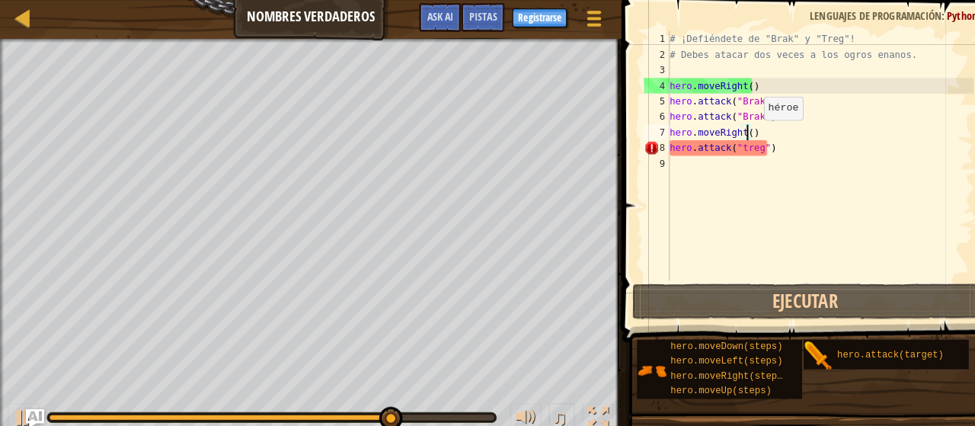
click at [648, 160] on div "9" at bounding box center [642, 159] width 25 height 15
click at [740, 144] on div "# ¡Defiéndete de "Brak" y "Treg"! # Debes atacar dos veces a los ogros enanos. …" at bounding box center [802, 167] width 301 height 274
type textarea "hero.attack("treg")"
click at [691, 188] on div "# ¡Defiéndete de "Brak" y "Treg"! # Debes atacar dos veces a los ogros enanos. …" at bounding box center [802, 167] width 301 height 274
click at [834, 350] on span "hero.attack(target)" at bounding box center [871, 347] width 104 height 11
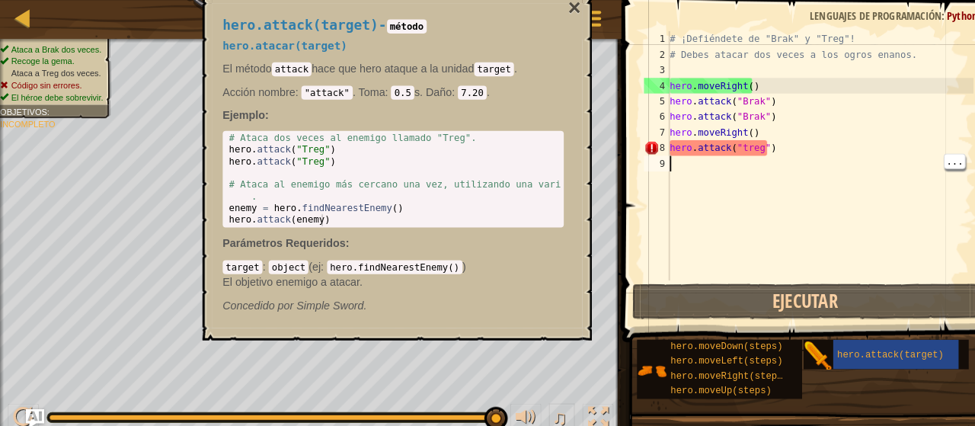
click at [863, 358] on div "hero.attack(target)" at bounding box center [876, 346] width 123 height 29
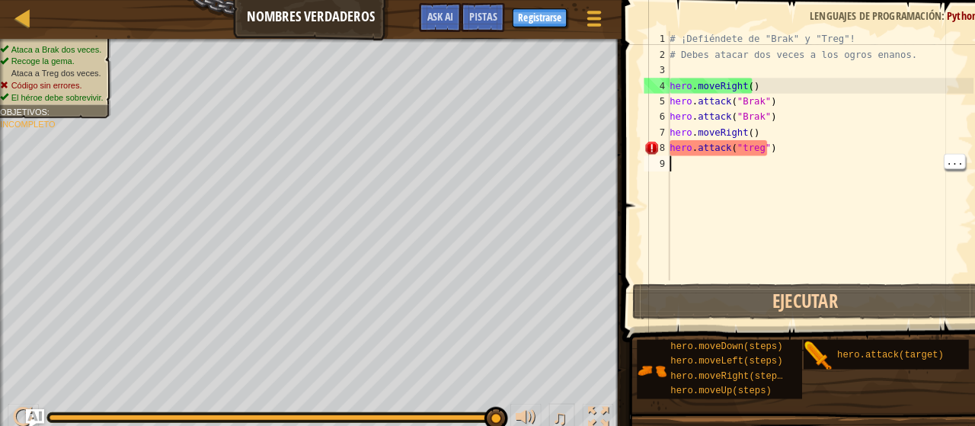
click at [844, 349] on span "hero.attack(target)" at bounding box center [871, 347] width 104 height 11
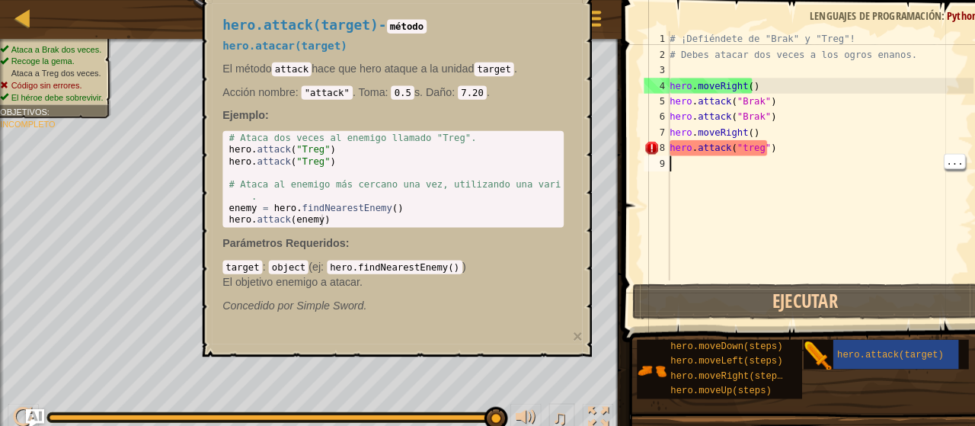
click at [571, 120] on div "hero.attack(target) - método hero.atacar(target) El método attack hace que hero…" at bounding box center [388, 170] width 381 height 358
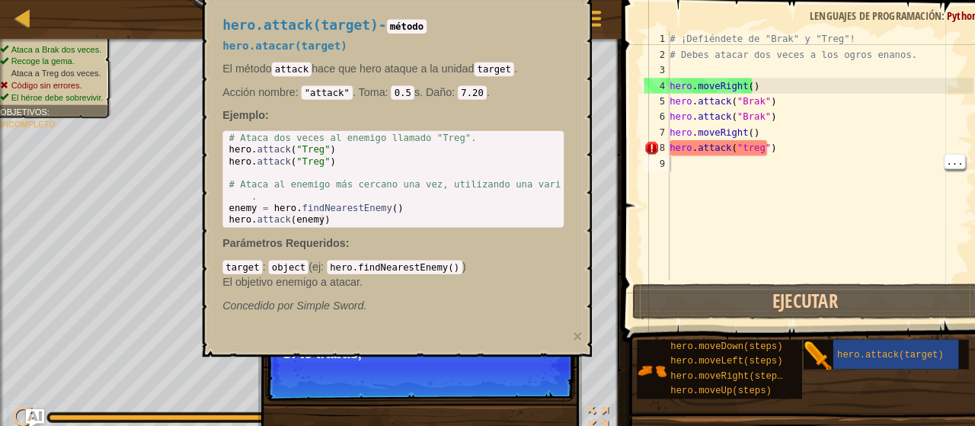
click at [674, 166] on div "# ¡Defiéndete de "Brak" y "Treg"! # Debes atacar dos veces a los ogros enanos. …" at bounding box center [802, 167] width 301 height 274
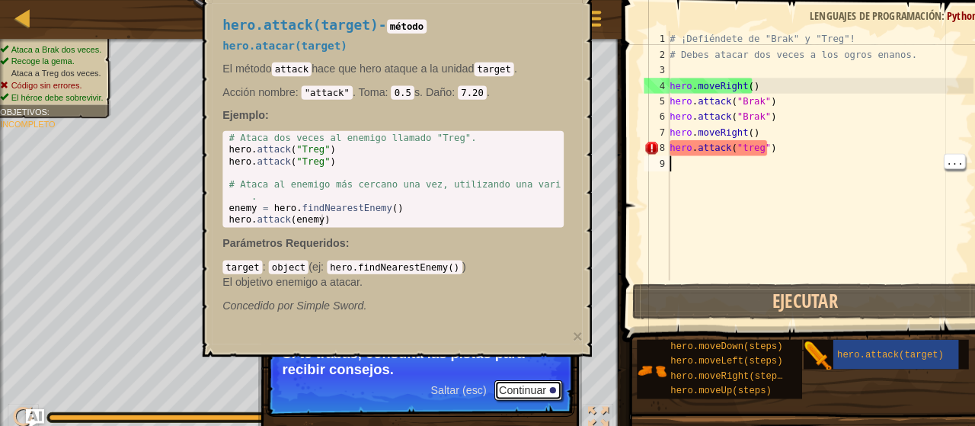
click at [520, 380] on button "Continuar" at bounding box center [517, 382] width 67 height 20
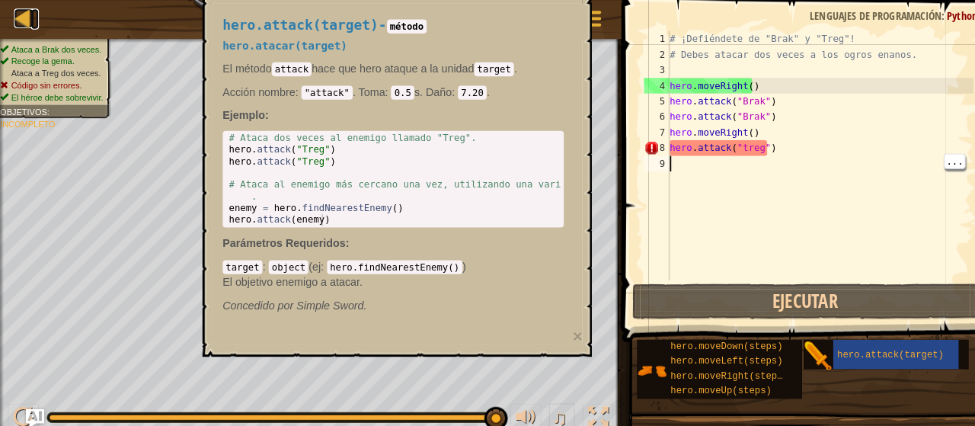
click at [34, 20] on link "Mapa" at bounding box center [34, 18] width 8 height 21
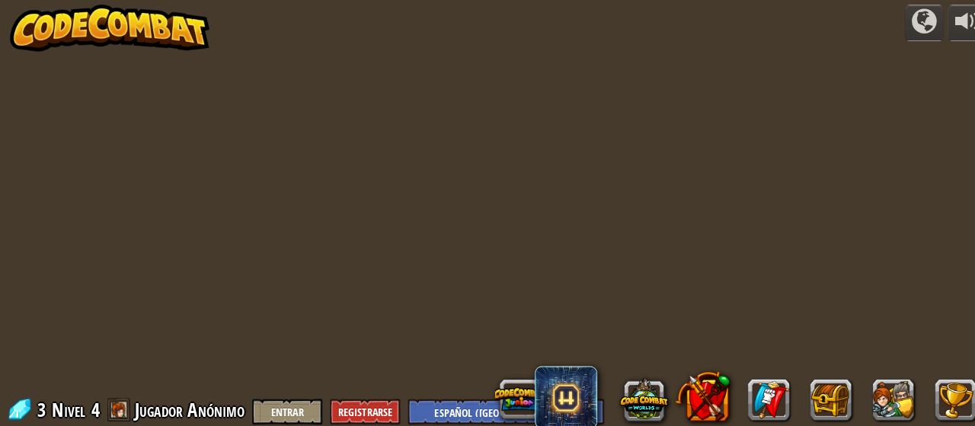
select select "es-419"
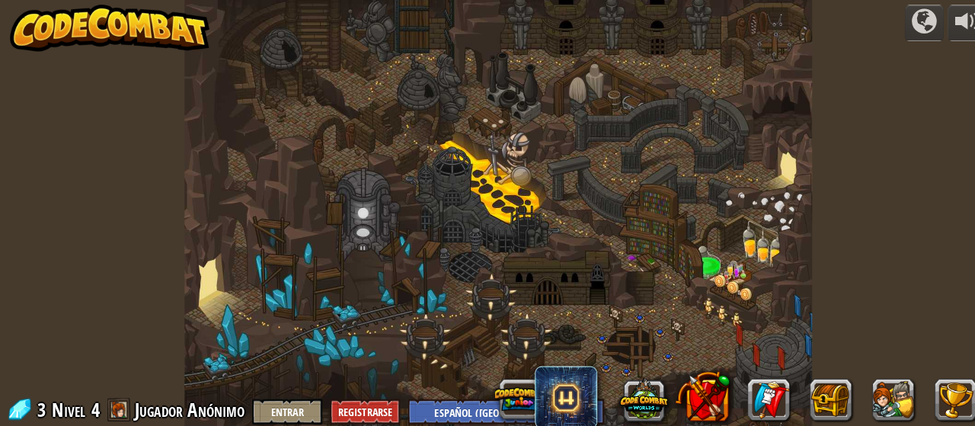
select select "es-419"
